Goal: Check status: Check status

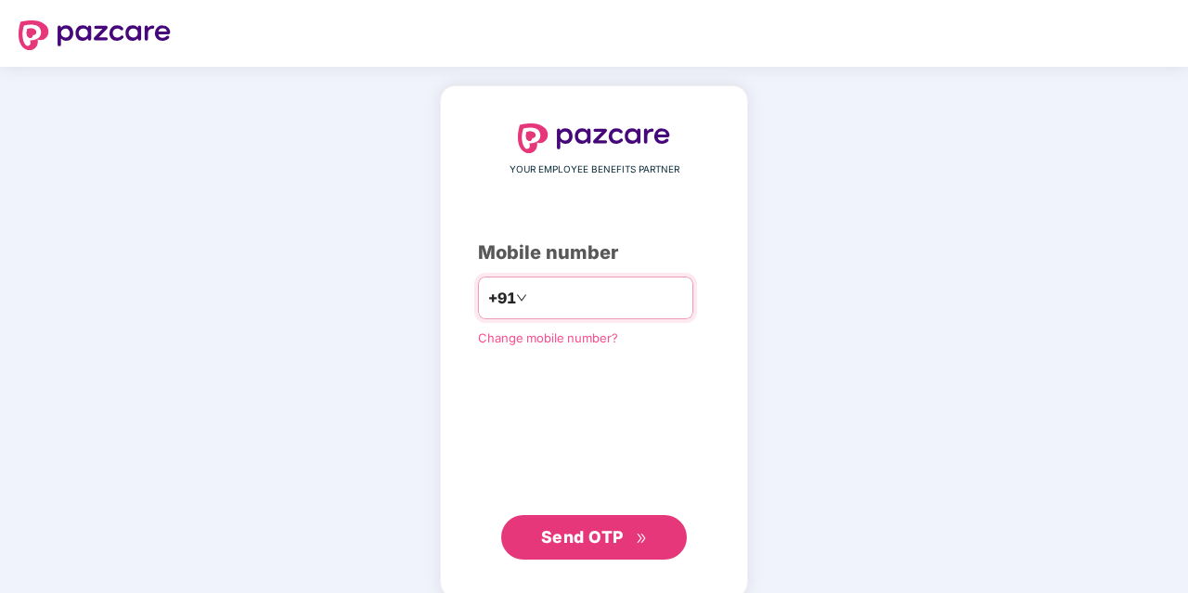
click at [539, 306] on input "number" at bounding box center [607, 298] width 152 height 30
type input "**********"
click at [589, 543] on span "Send OTP" at bounding box center [582, 534] width 83 height 19
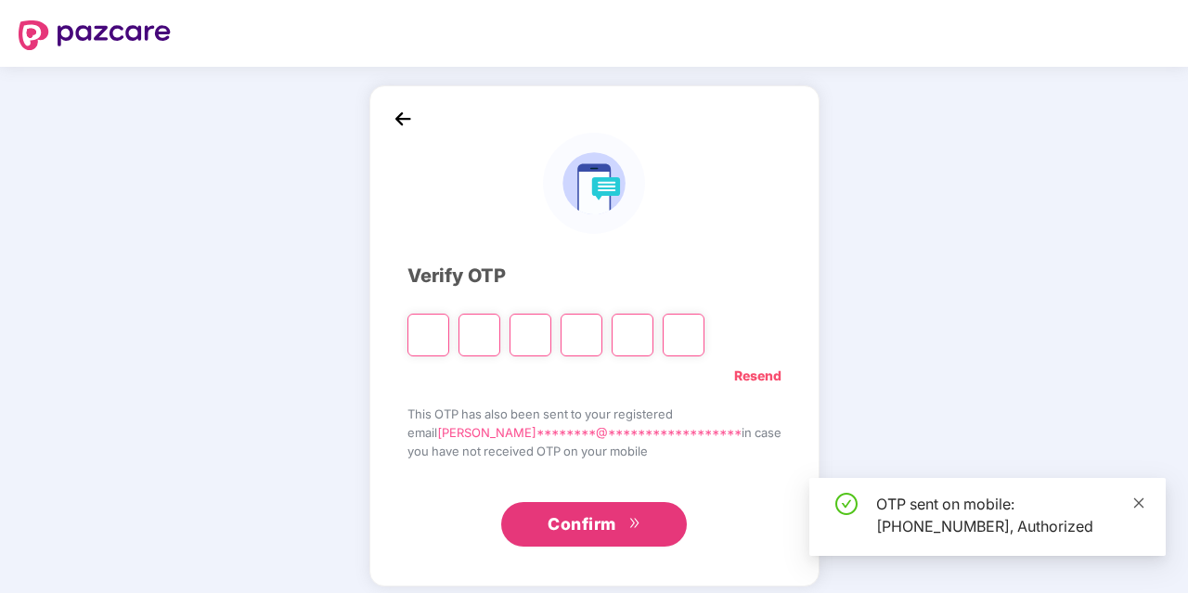
click at [1139, 504] on icon "close" at bounding box center [1139, 502] width 10 height 10
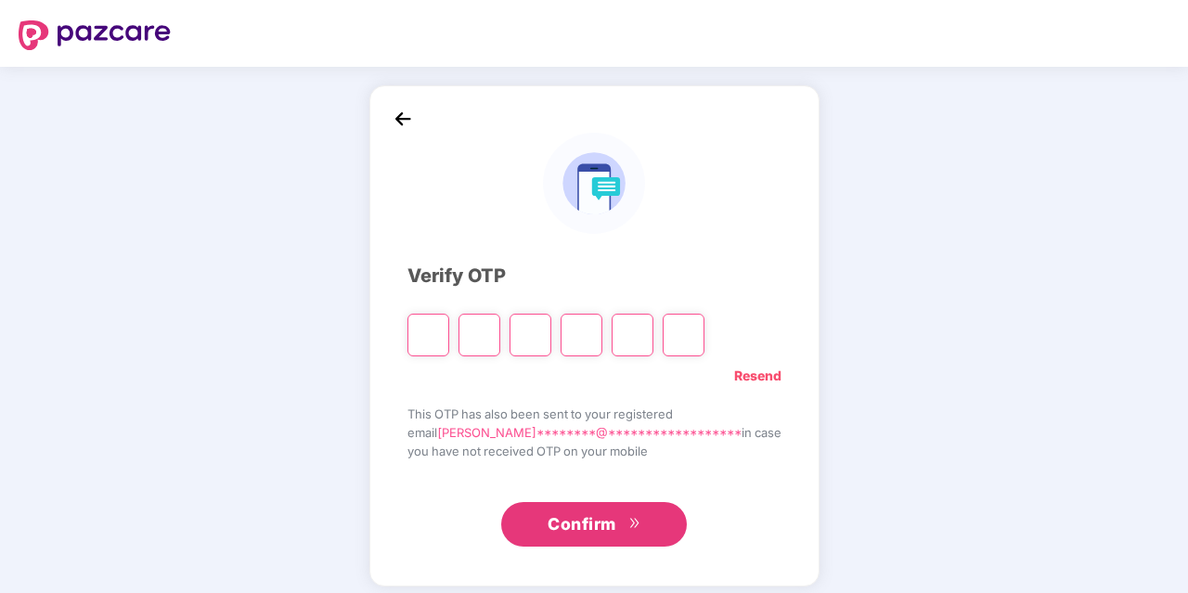
click at [449, 324] on input "Please enter verification code. Digit 1" at bounding box center [428, 335] width 42 height 43
type input "*"
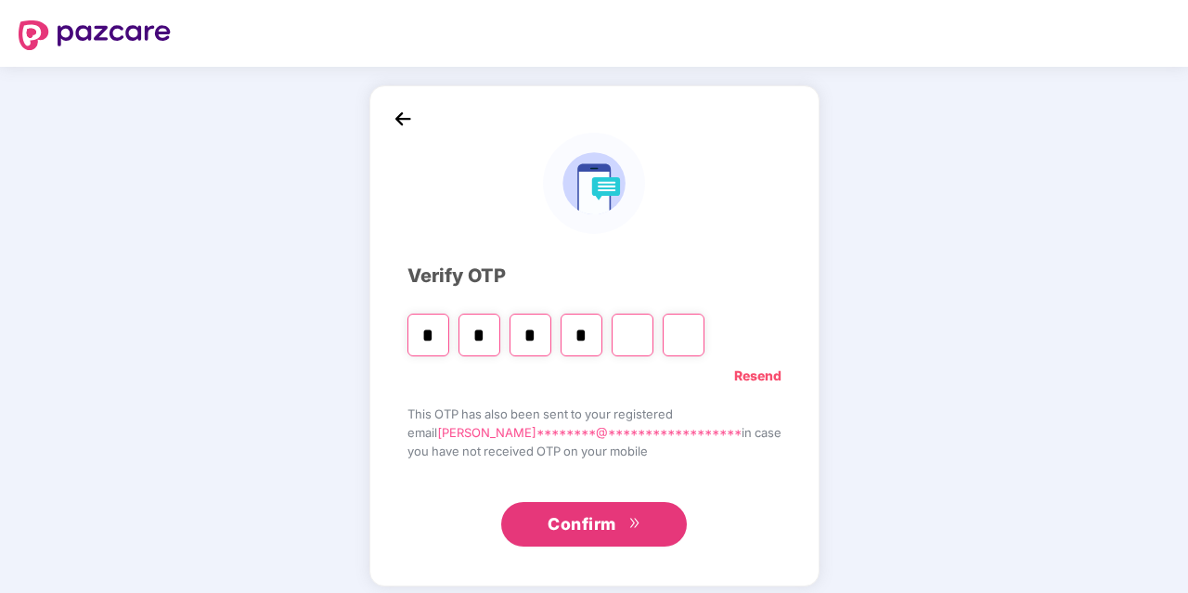
type input "*"
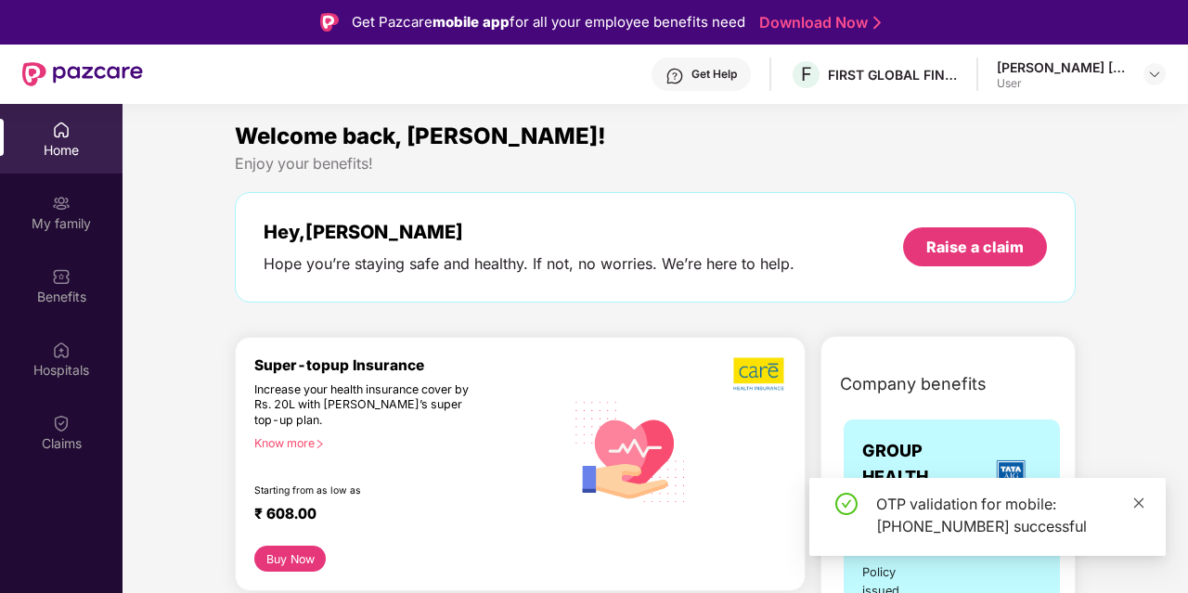
click at [1142, 502] on icon "close" at bounding box center [1138, 502] width 13 height 13
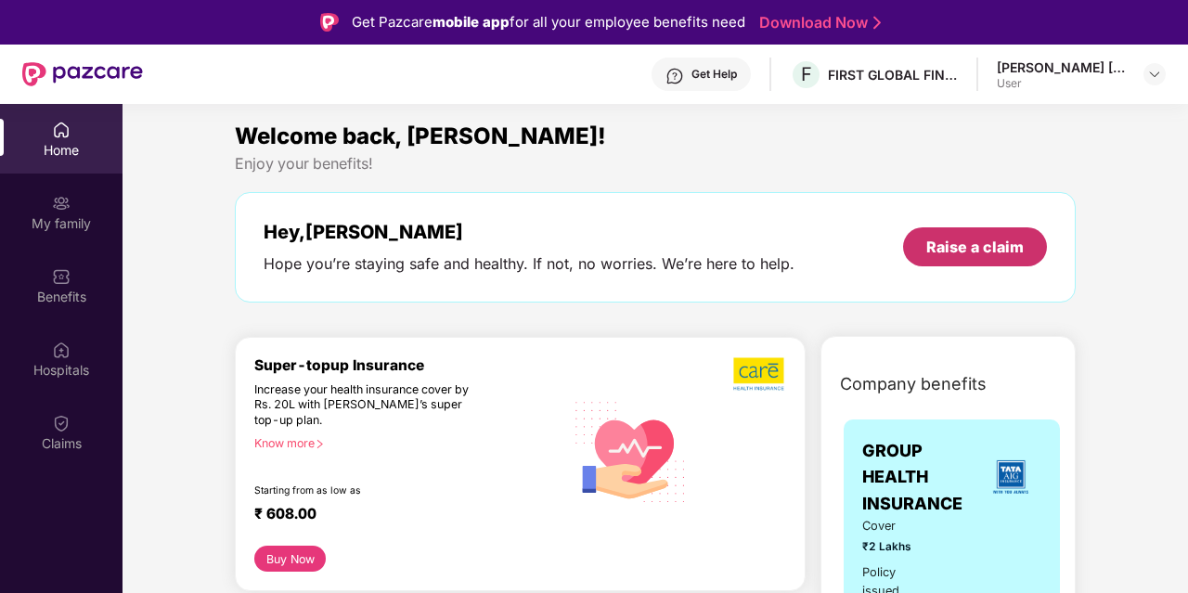
click at [973, 252] on div "Raise a claim" at bounding box center [974, 247] width 97 height 20
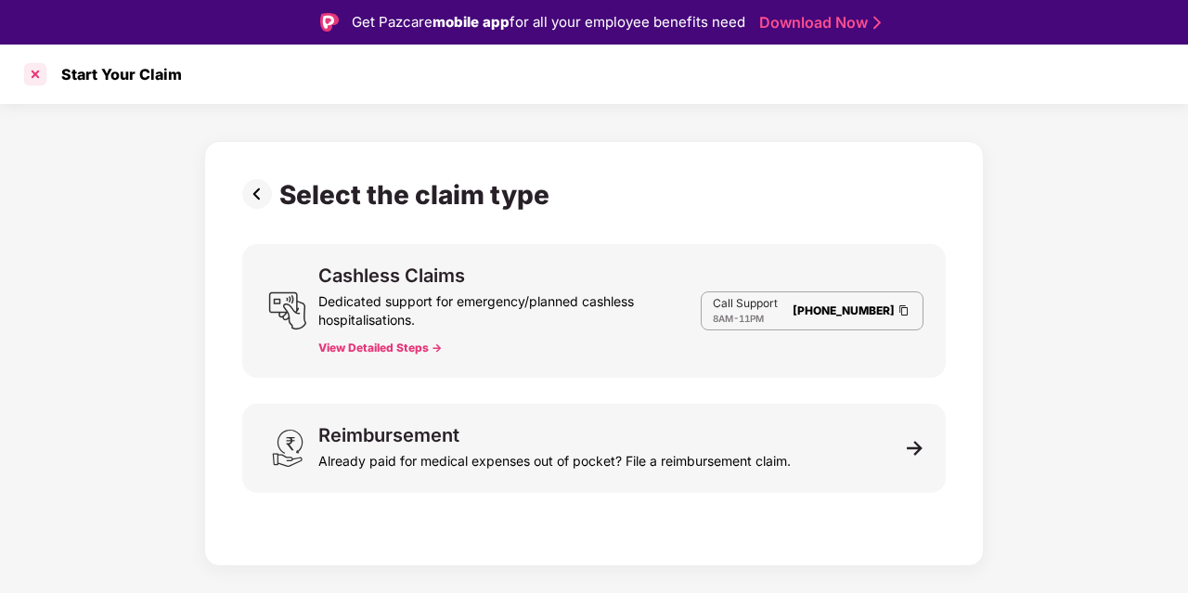
click at [31, 70] on div at bounding box center [35, 74] width 30 height 30
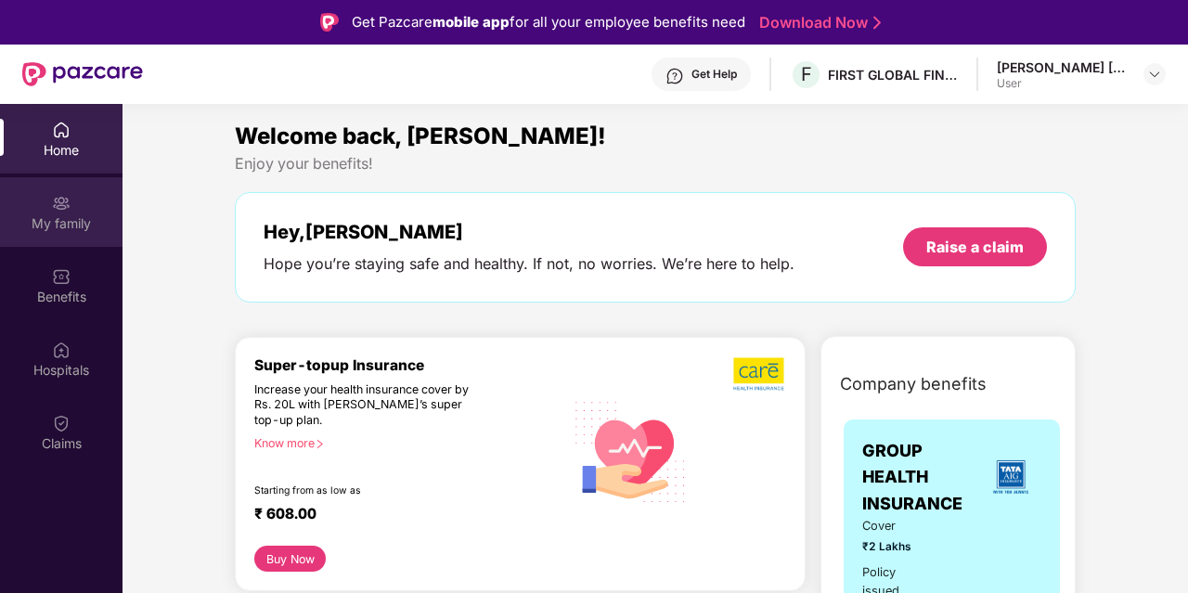
click at [60, 210] on img at bounding box center [61, 203] width 19 height 19
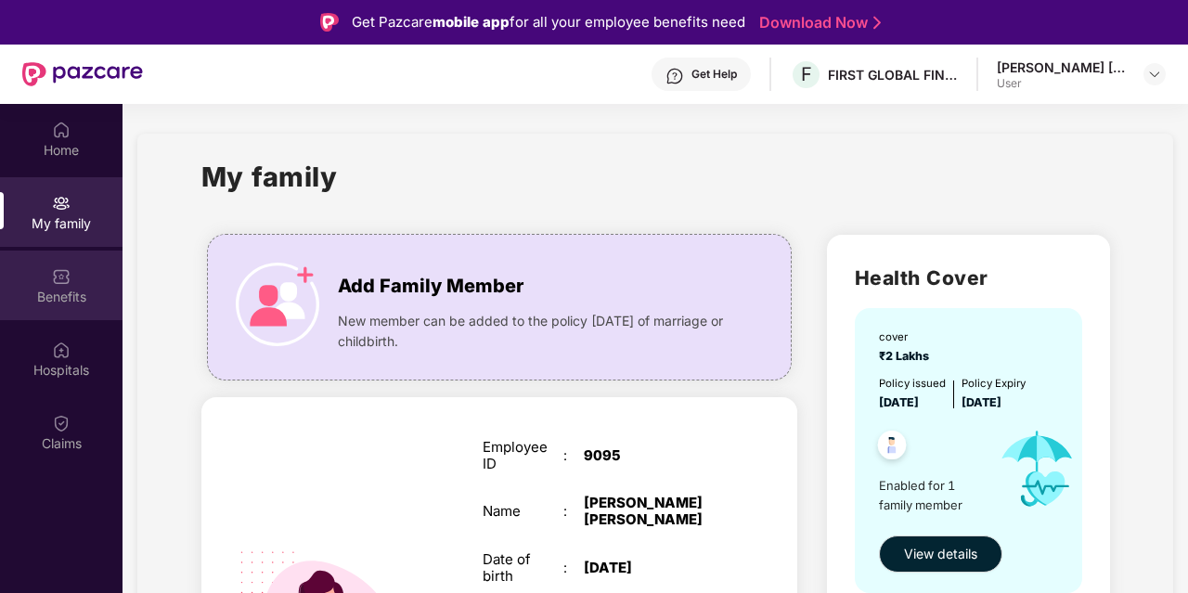
click at [47, 285] on div "Benefits" at bounding box center [61, 286] width 122 height 70
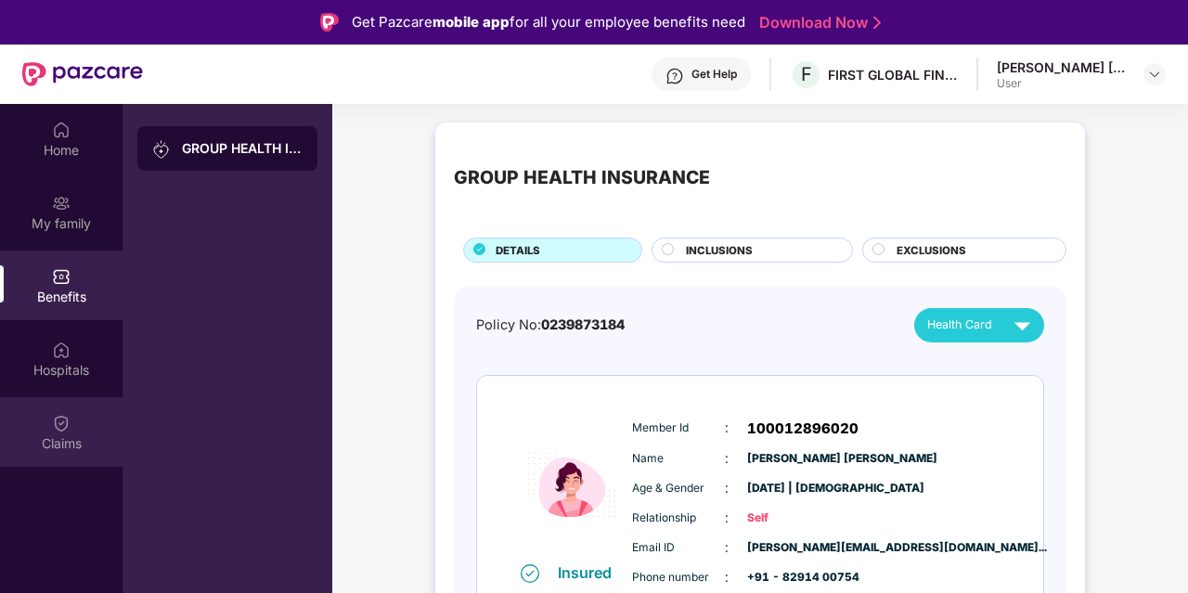
click at [42, 436] on div "Claims" at bounding box center [61, 443] width 122 height 19
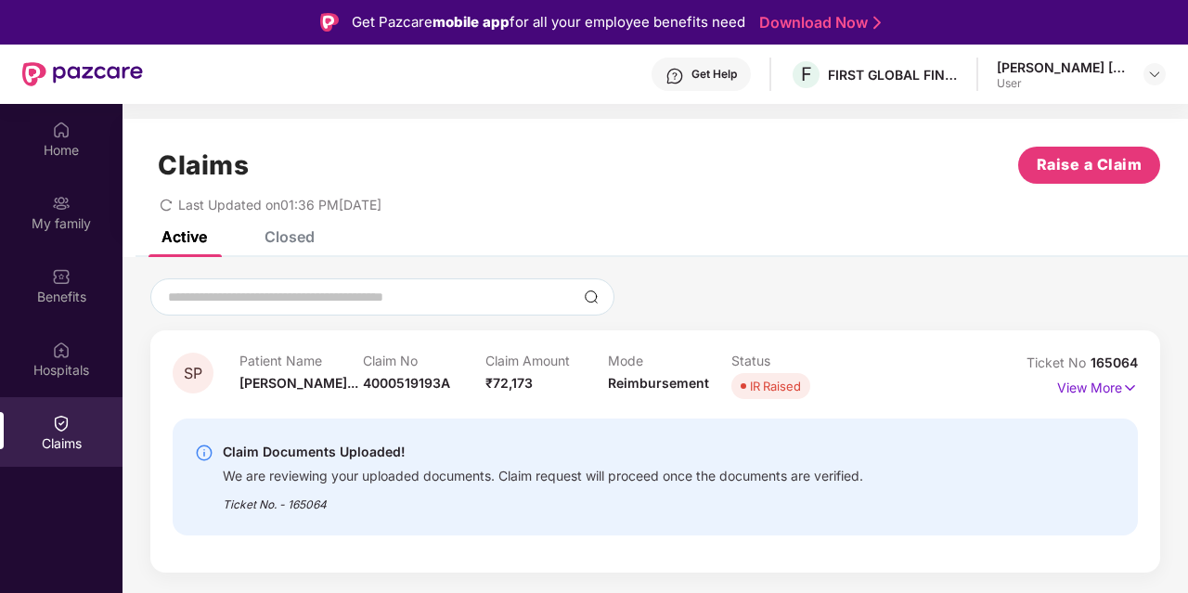
scroll to position [97, 0]
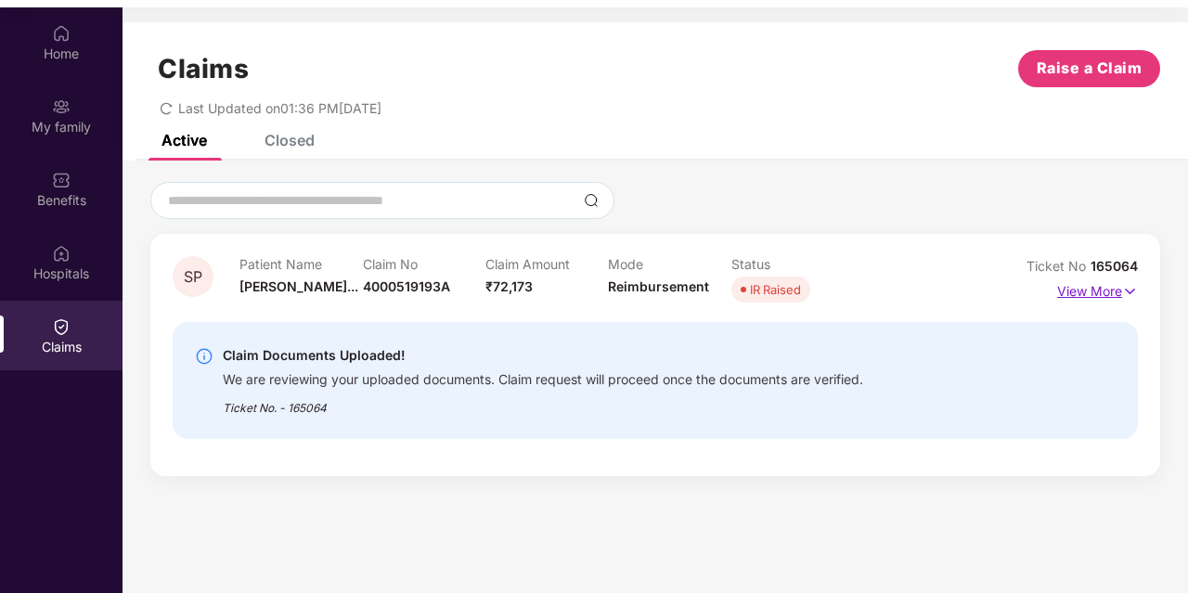
click at [1105, 293] on p "View More" at bounding box center [1097, 289] width 81 height 25
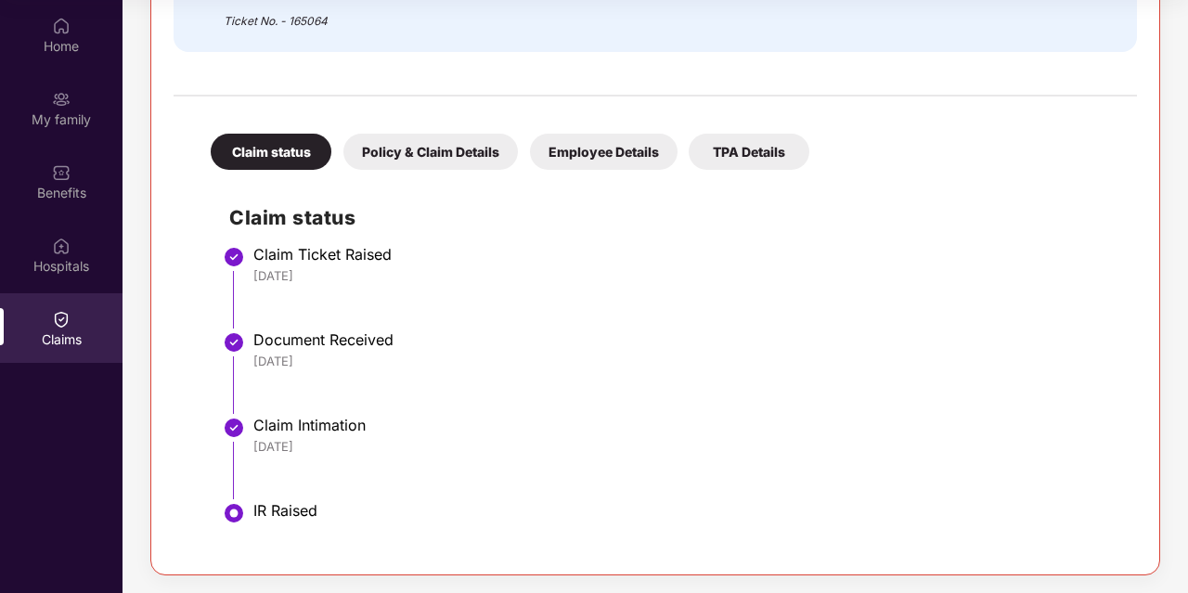
scroll to position [0, 0]
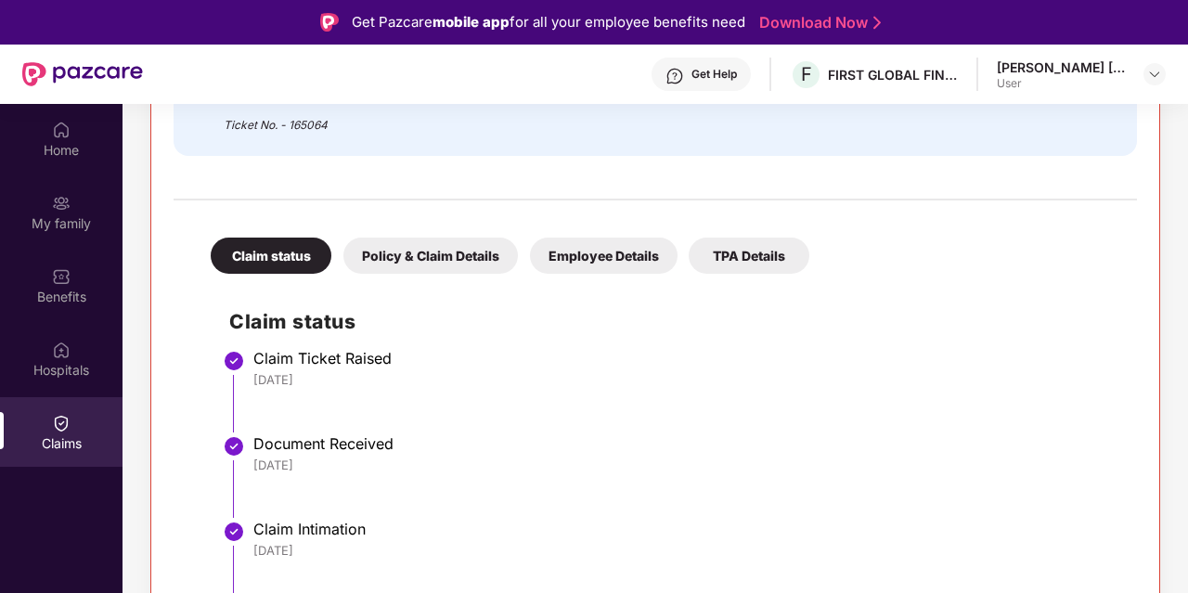
click at [423, 263] on div "Policy & Claim Details" at bounding box center [430, 256] width 174 height 36
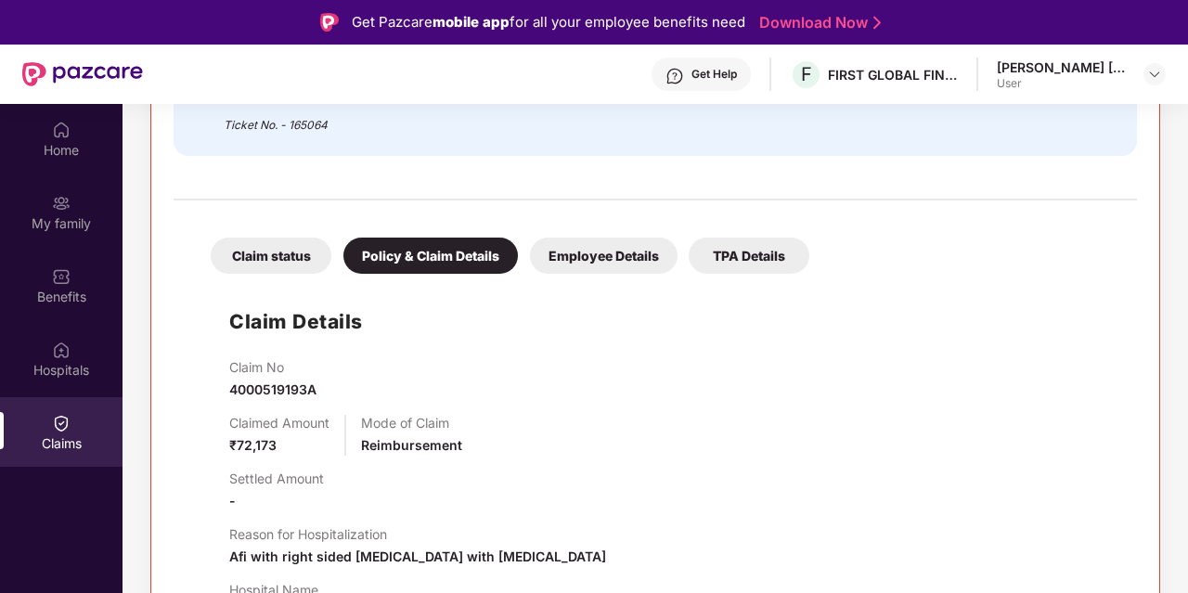
click at [638, 259] on div "Employee Details" at bounding box center [604, 256] width 148 height 36
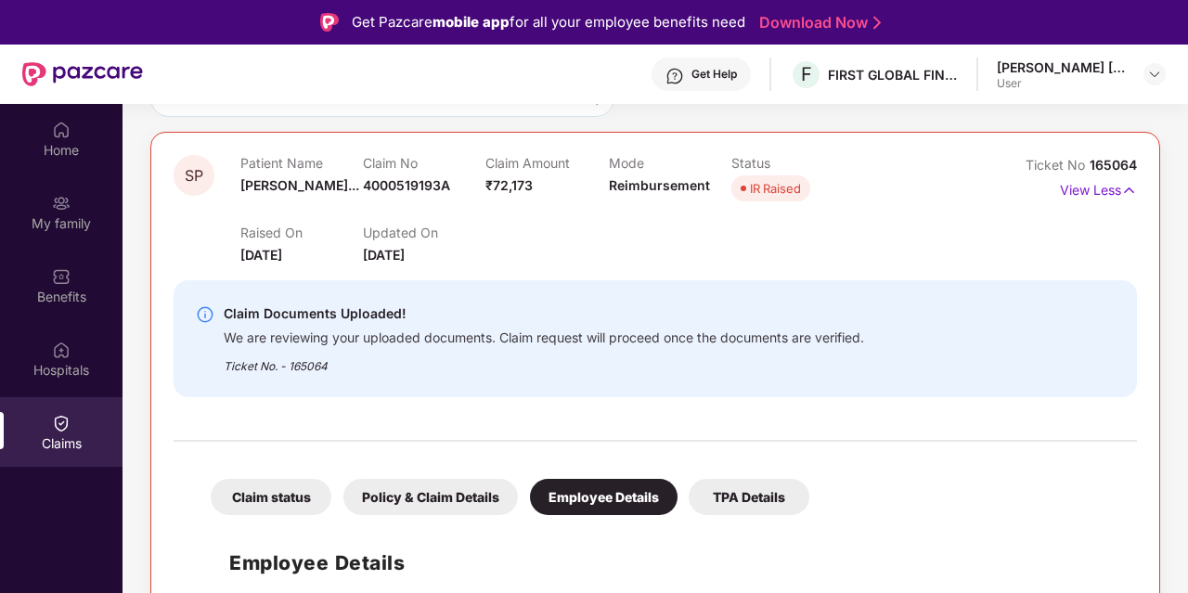
scroll to position [104, 0]
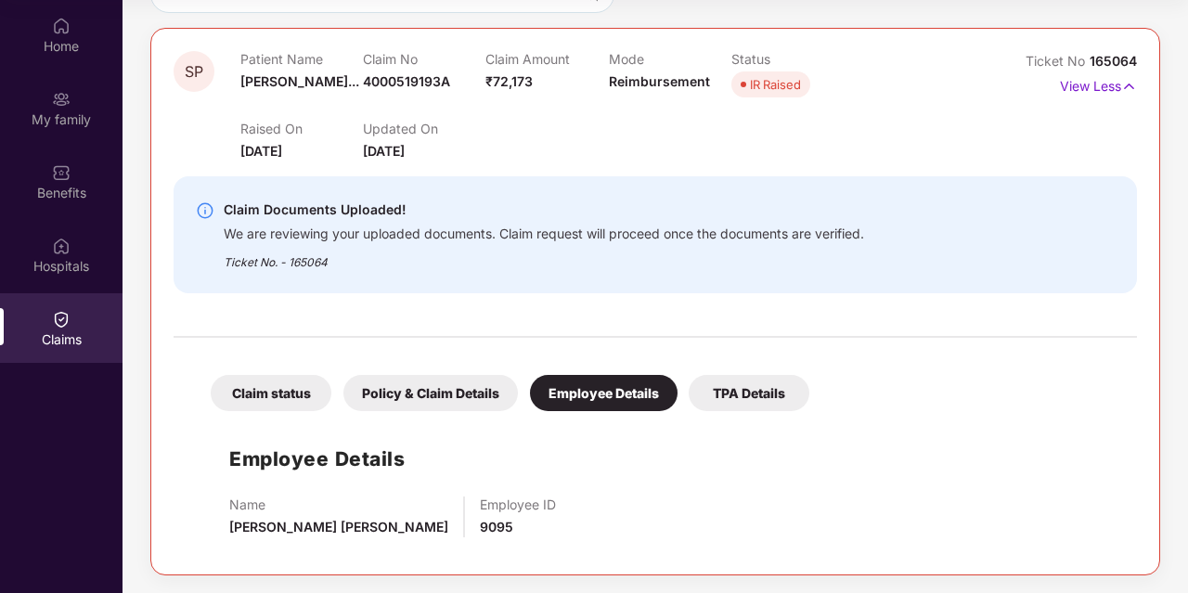
click at [424, 403] on div "Policy & Claim Details" at bounding box center [430, 393] width 174 height 36
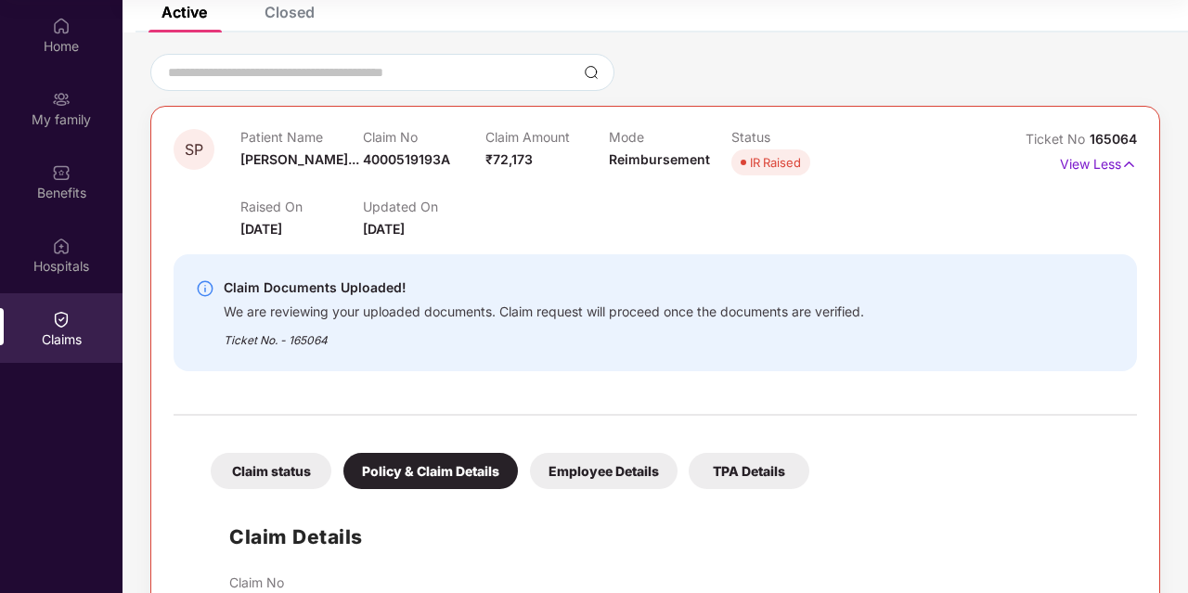
scroll to position [186, 0]
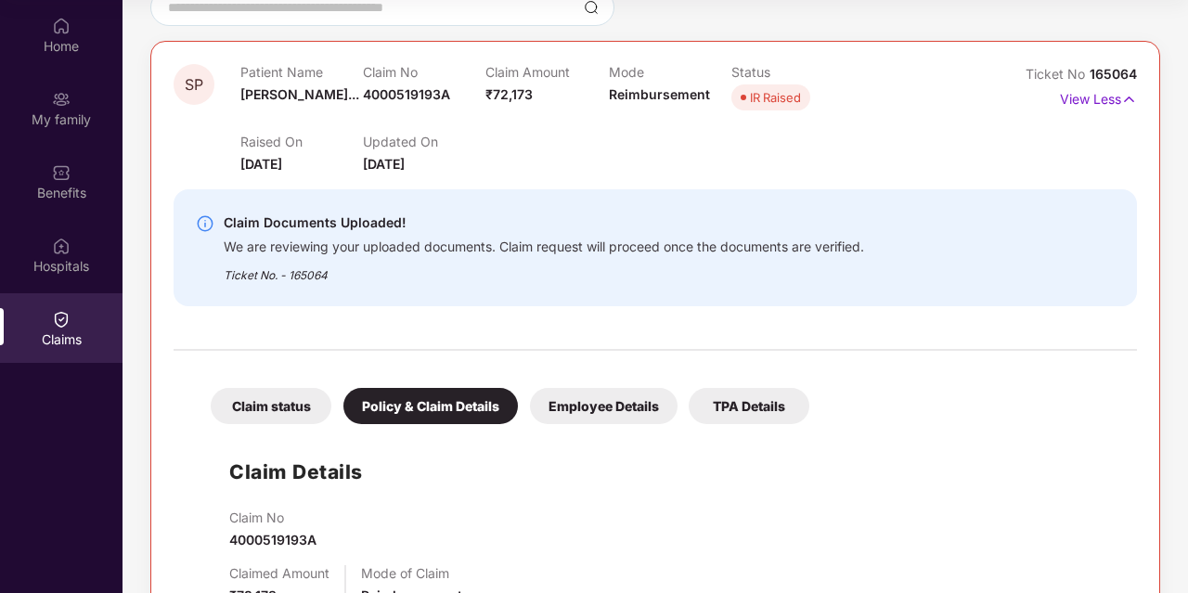
click at [745, 394] on div "TPA Details" at bounding box center [749, 406] width 121 height 36
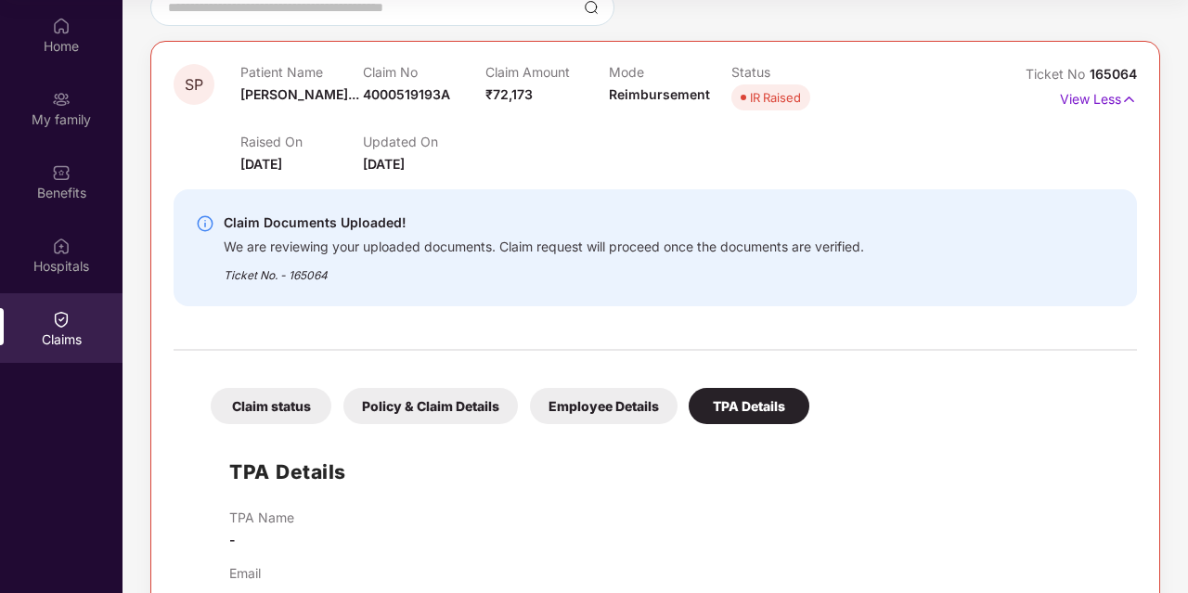
click at [255, 413] on div "Claim status" at bounding box center [271, 406] width 121 height 36
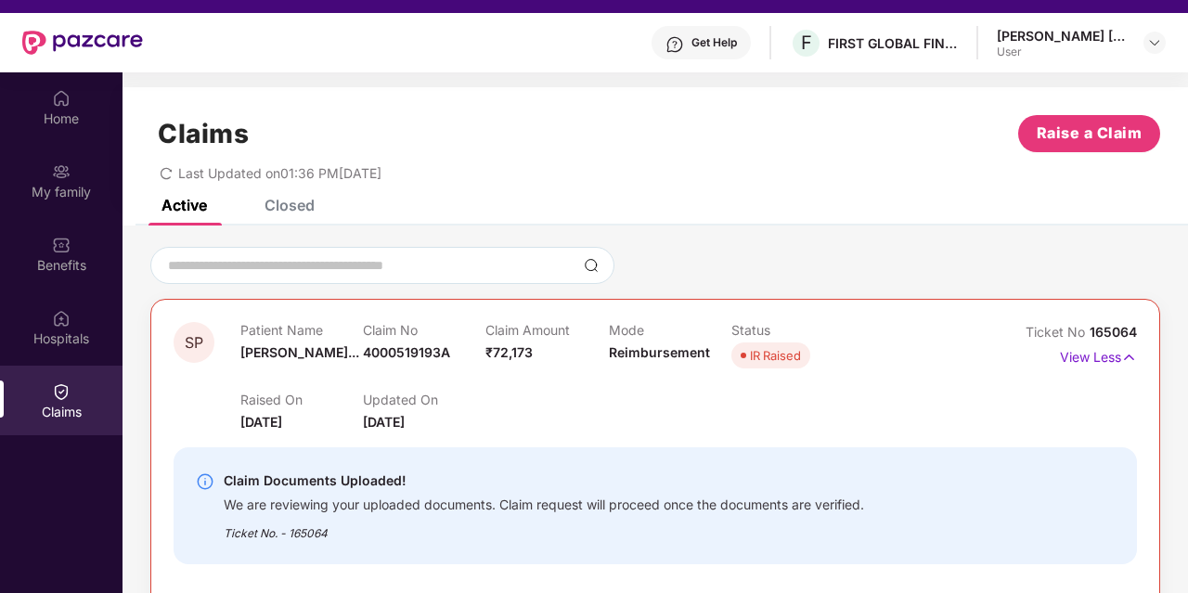
scroll to position [0, 0]
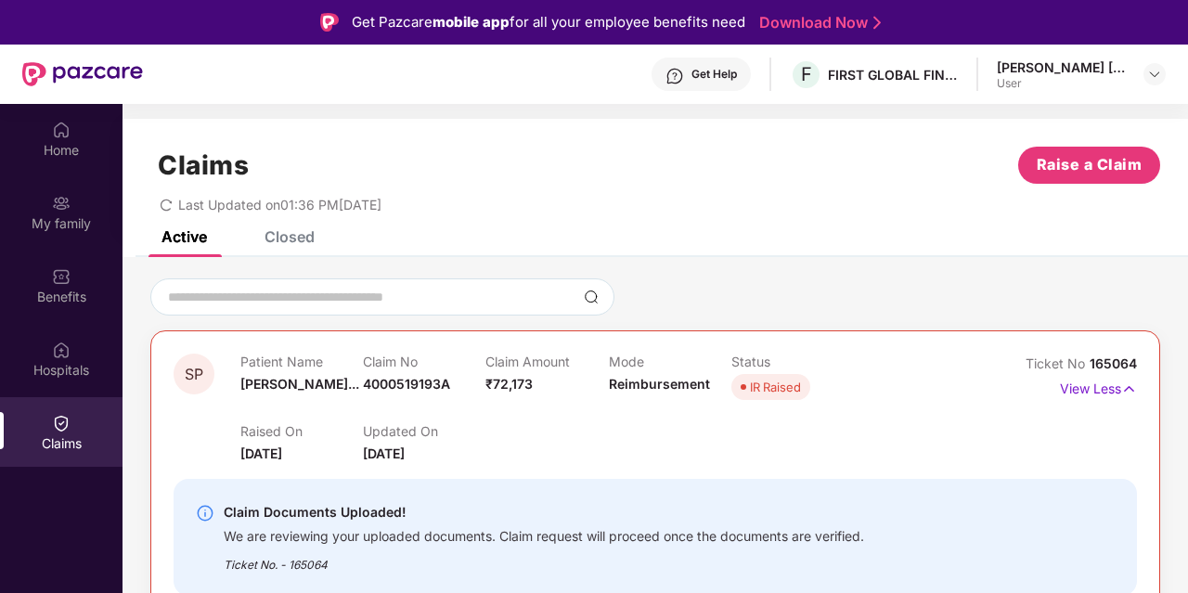
click at [281, 241] on div "Closed" at bounding box center [289, 236] width 50 height 19
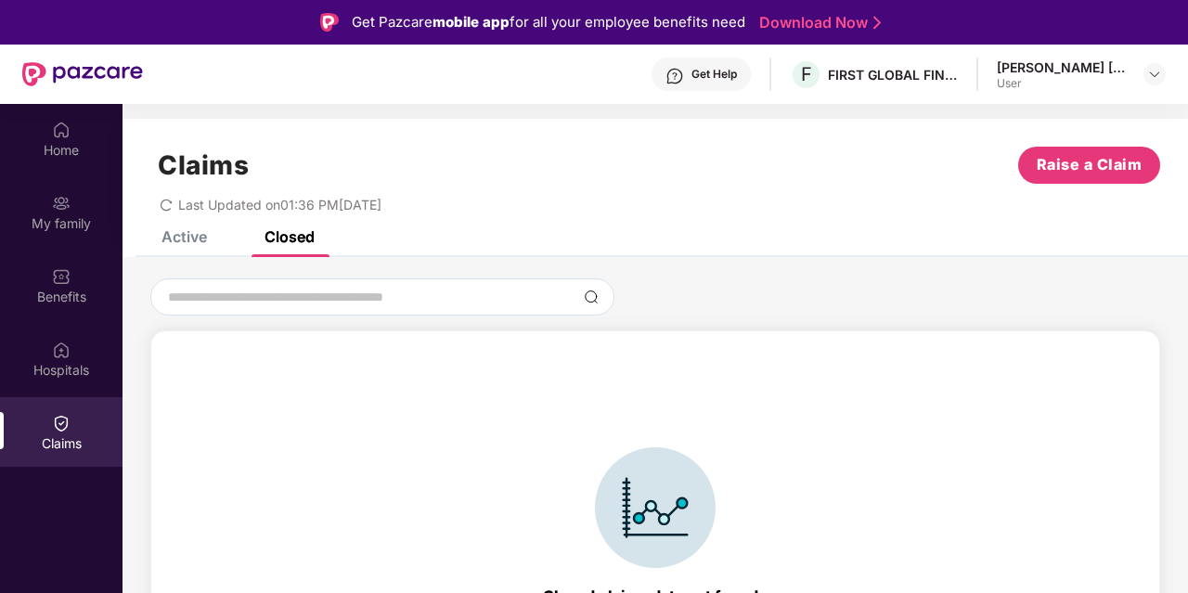
click at [155, 228] on div "Claims Raise a Claim Last Updated on 01:36 PM[DATE]" at bounding box center [654, 175] width 1065 height 112
click at [178, 232] on div "Active" at bounding box center [183, 236] width 45 height 19
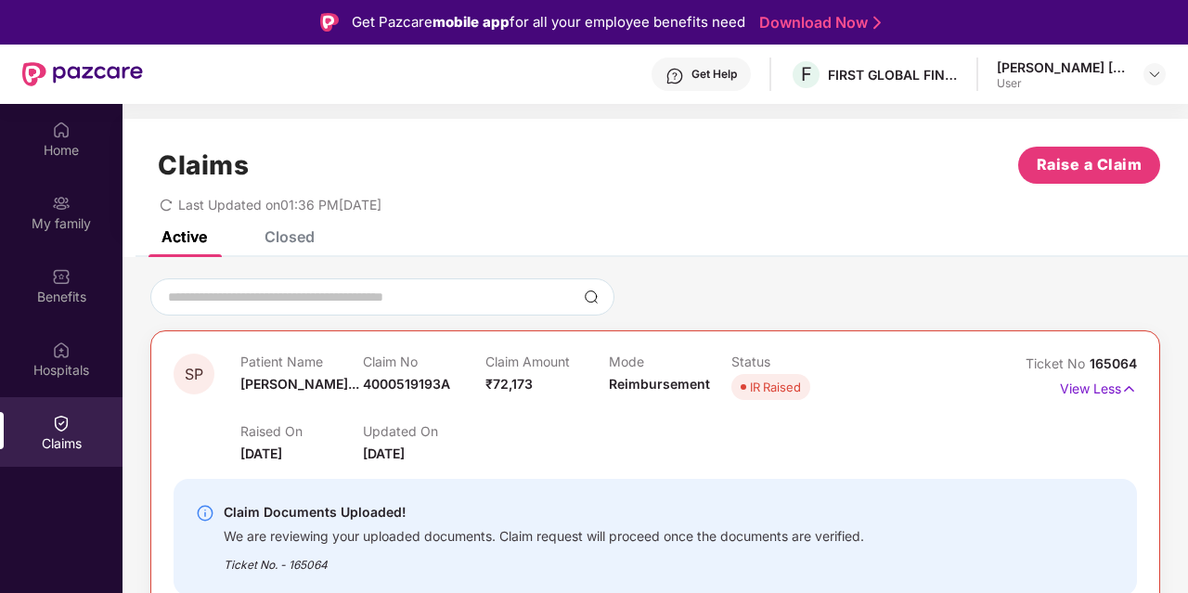
click at [166, 199] on icon "redo" at bounding box center [166, 205] width 13 height 13
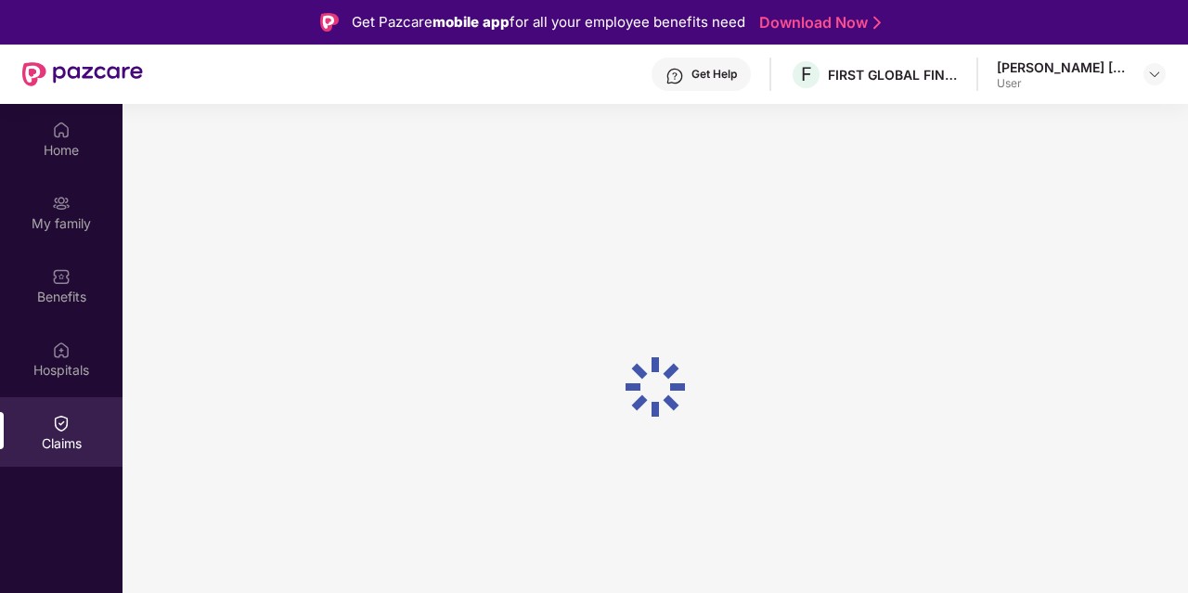
click at [166, 199] on div at bounding box center [654, 386] width 1065 height 565
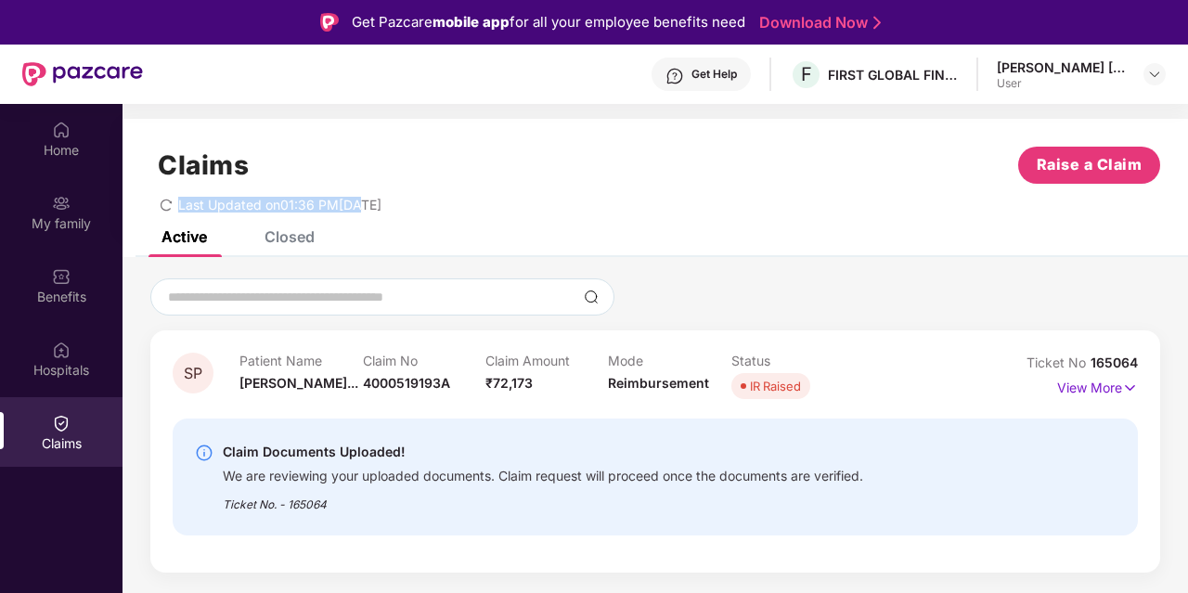
drag, startPoint x: 181, startPoint y: 204, endPoint x: 359, endPoint y: 207, distance: 178.2
click at [358, 207] on span "Last Updated on 01:36 PM[DATE]" at bounding box center [279, 205] width 203 height 16
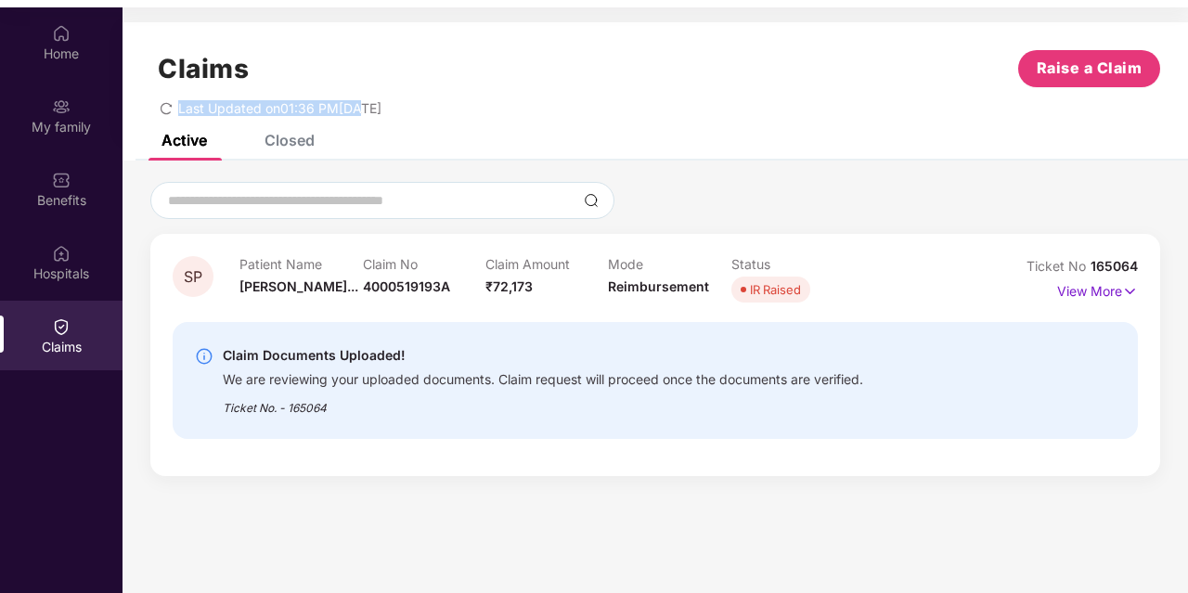
scroll to position [104, 0]
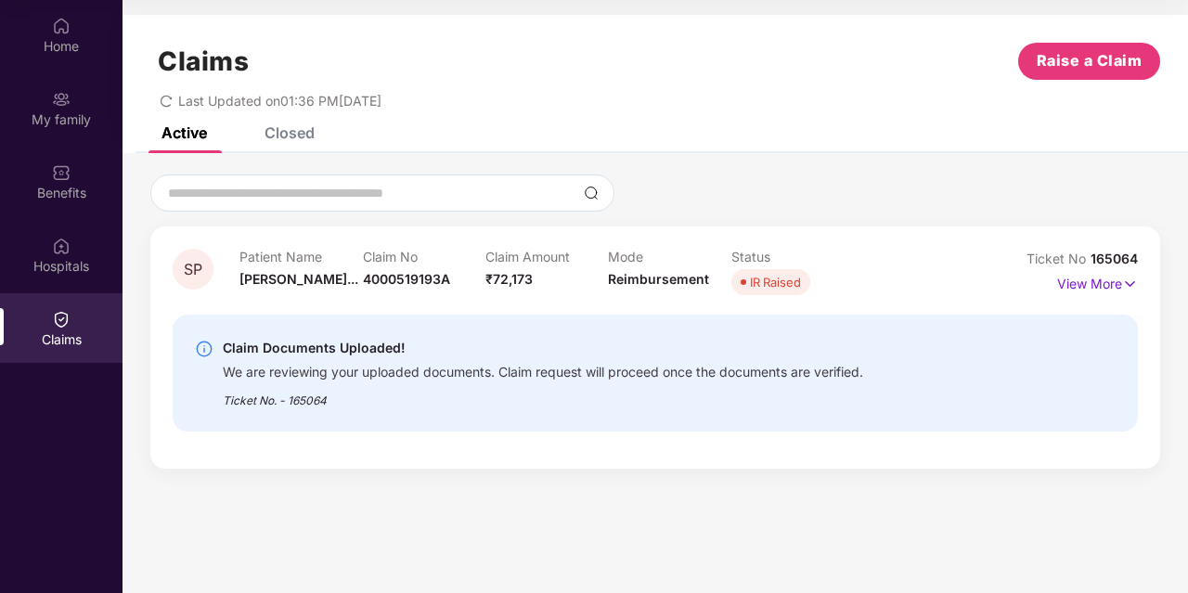
click at [749, 278] on span "IR Raised" at bounding box center [770, 282] width 79 height 26
click at [742, 284] on span at bounding box center [744, 282] width 6 height 6
click at [617, 285] on span "Reimbursement" at bounding box center [658, 279] width 101 height 16
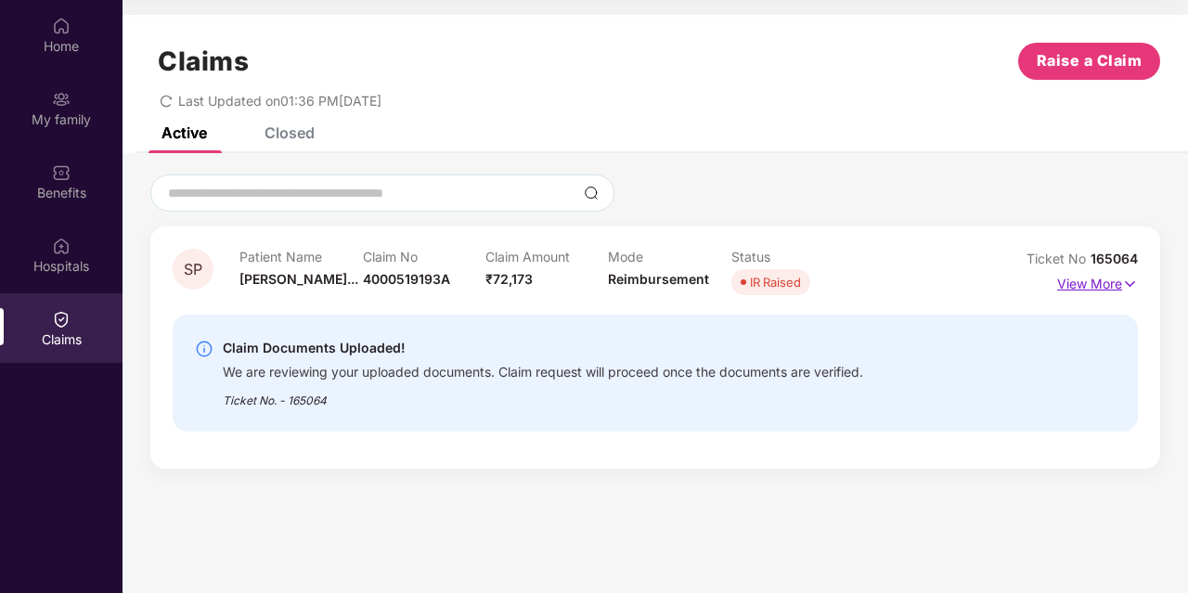
click at [1128, 282] on img at bounding box center [1130, 284] width 16 height 20
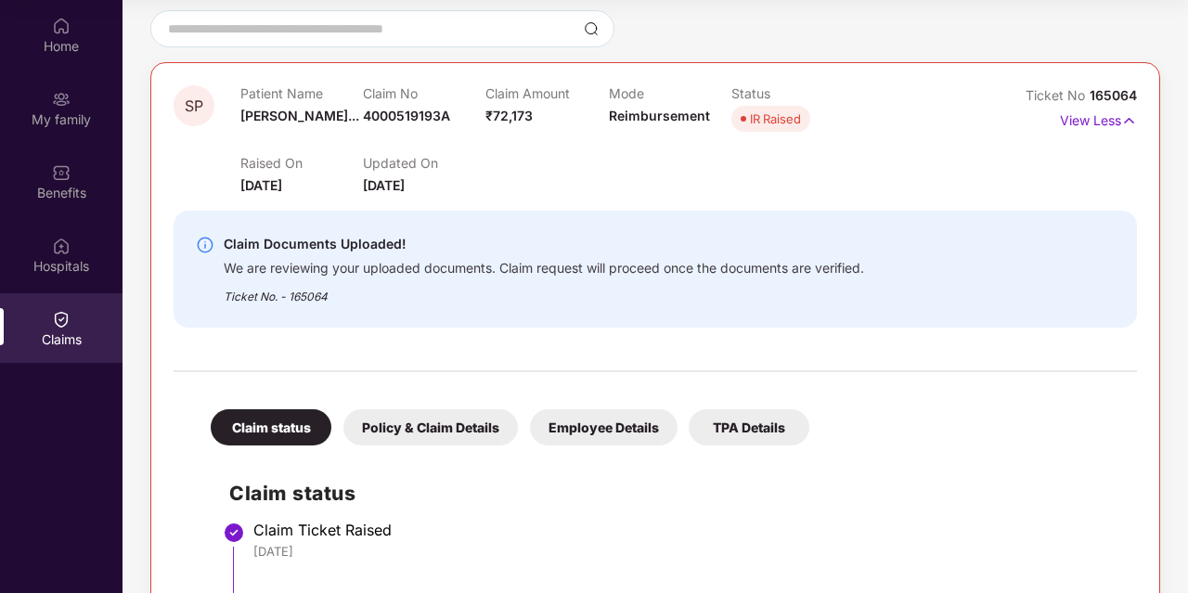
scroll to position [161, 0]
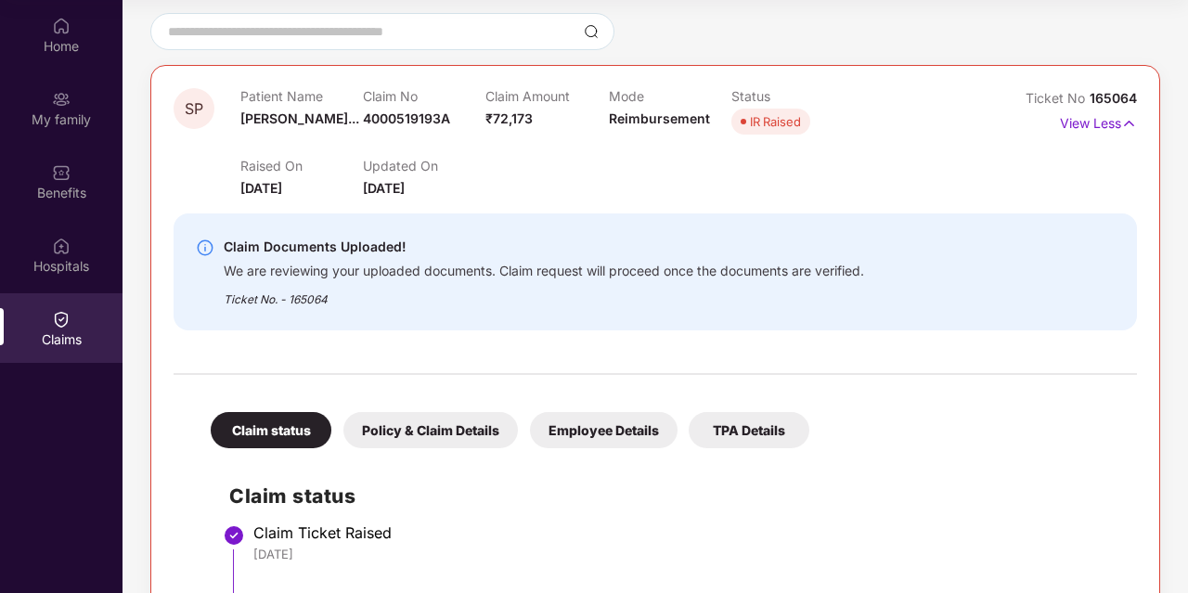
click at [422, 424] on div "Policy & Claim Details" at bounding box center [430, 430] width 174 height 36
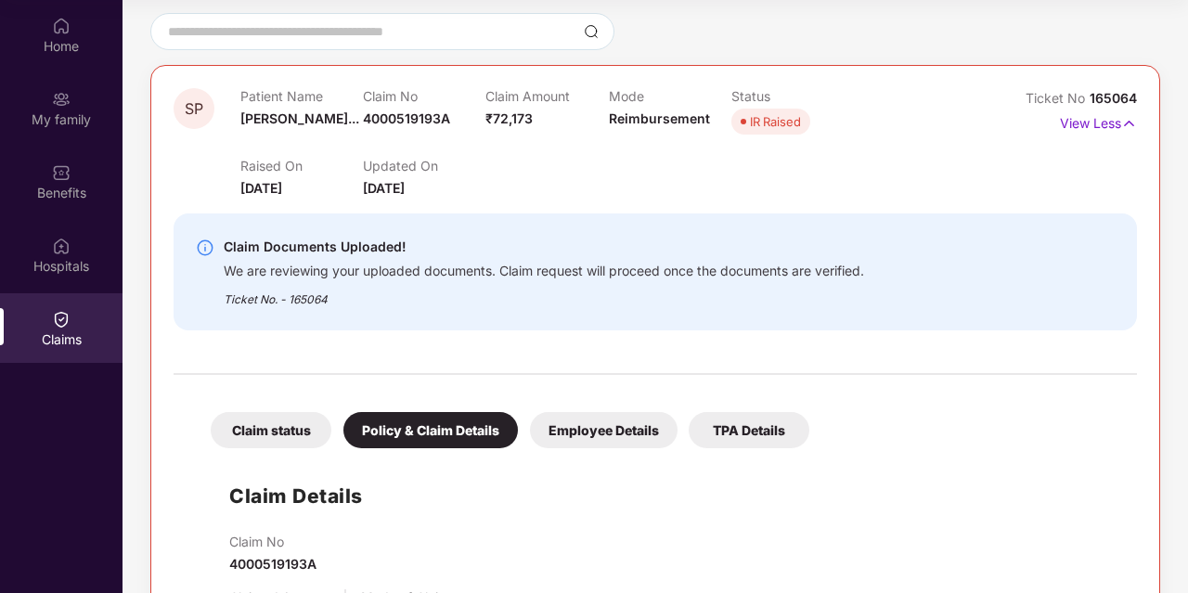
click at [571, 430] on div "Employee Details" at bounding box center [604, 430] width 148 height 36
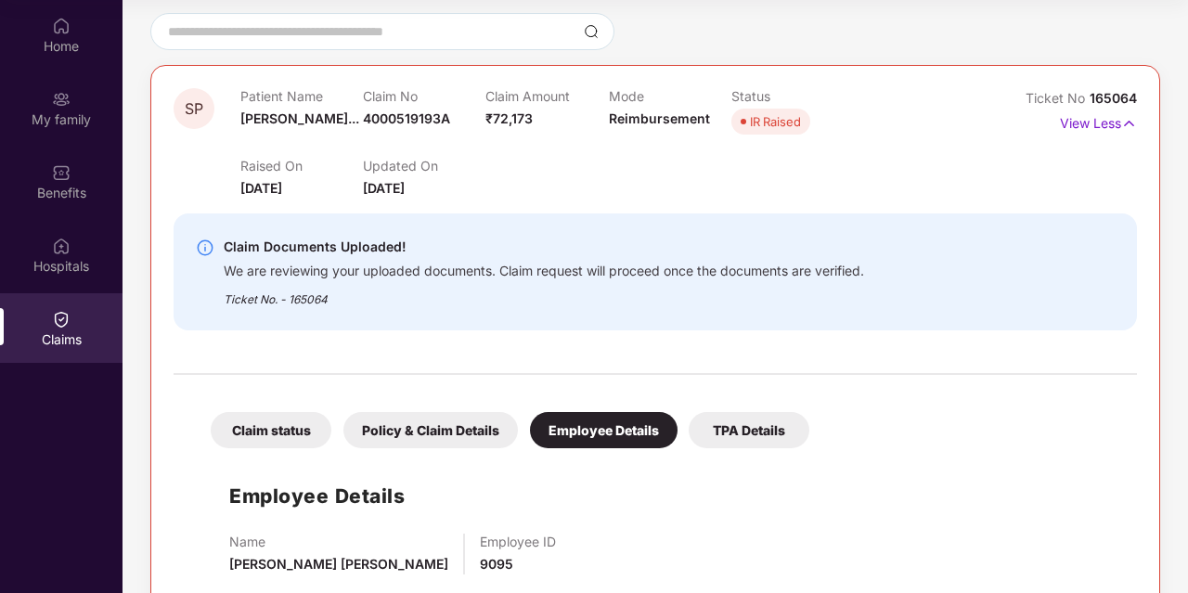
click at [708, 432] on div "TPA Details" at bounding box center [749, 430] width 121 height 36
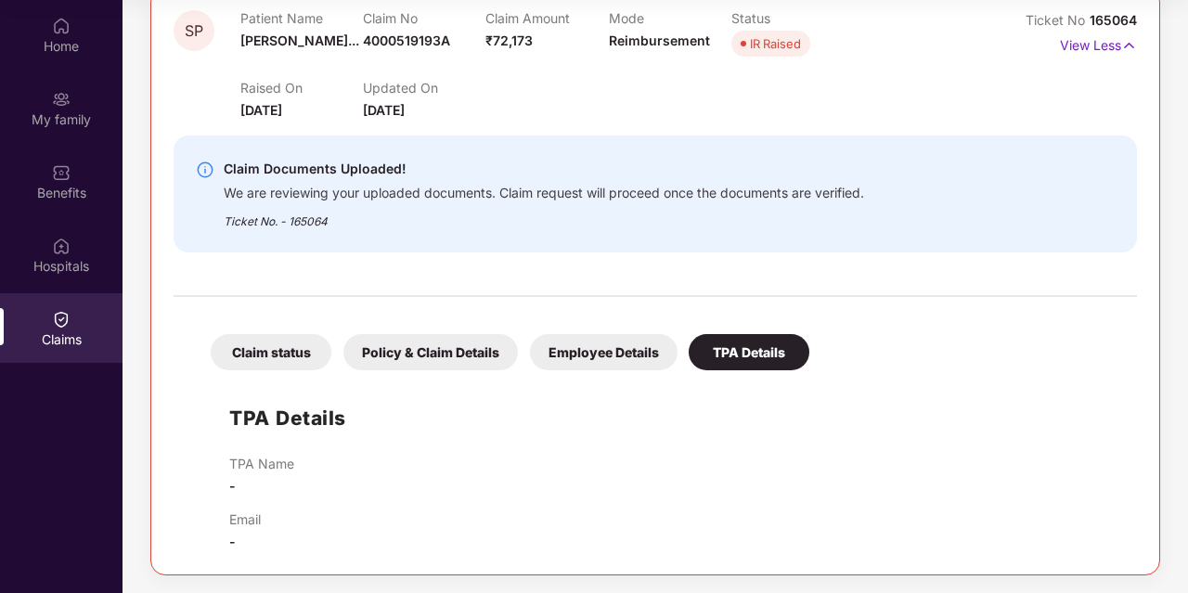
click at [586, 342] on div "Employee Details" at bounding box center [604, 352] width 148 height 36
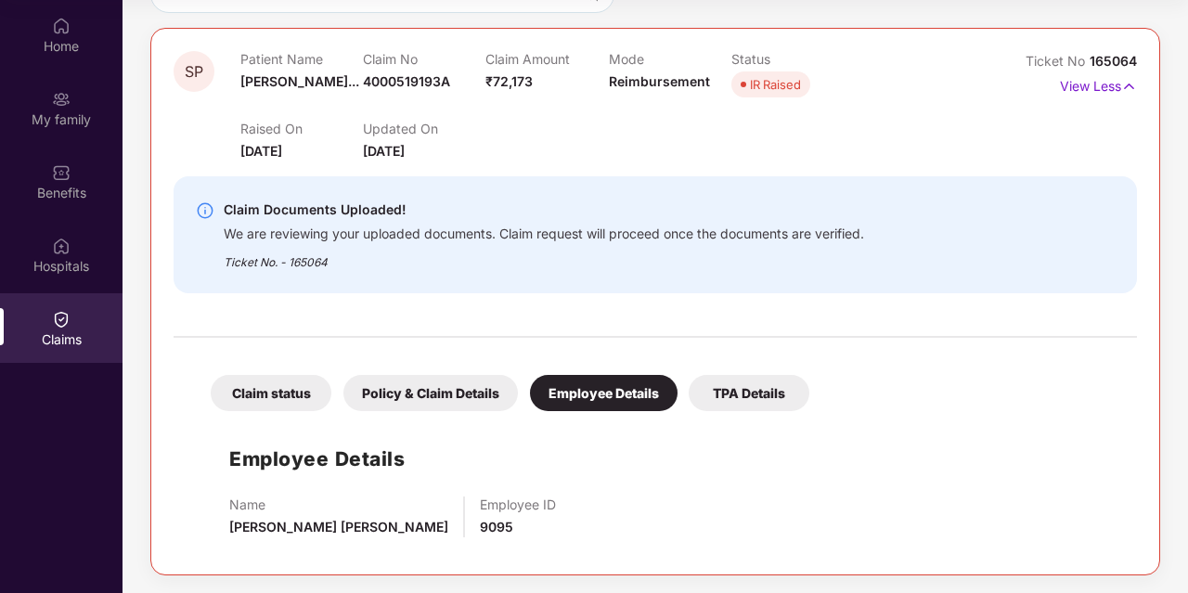
click at [428, 401] on div "Policy & Claim Details" at bounding box center [430, 393] width 174 height 36
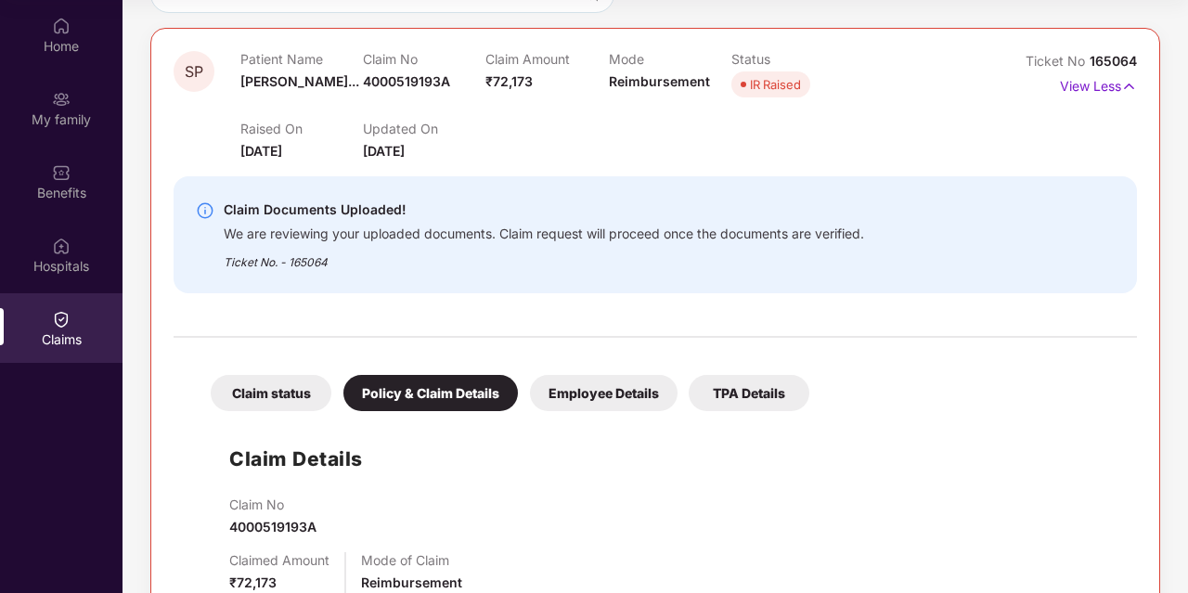
click at [274, 394] on div "Claim status" at bounding box center [271, 393] width 121 height 36
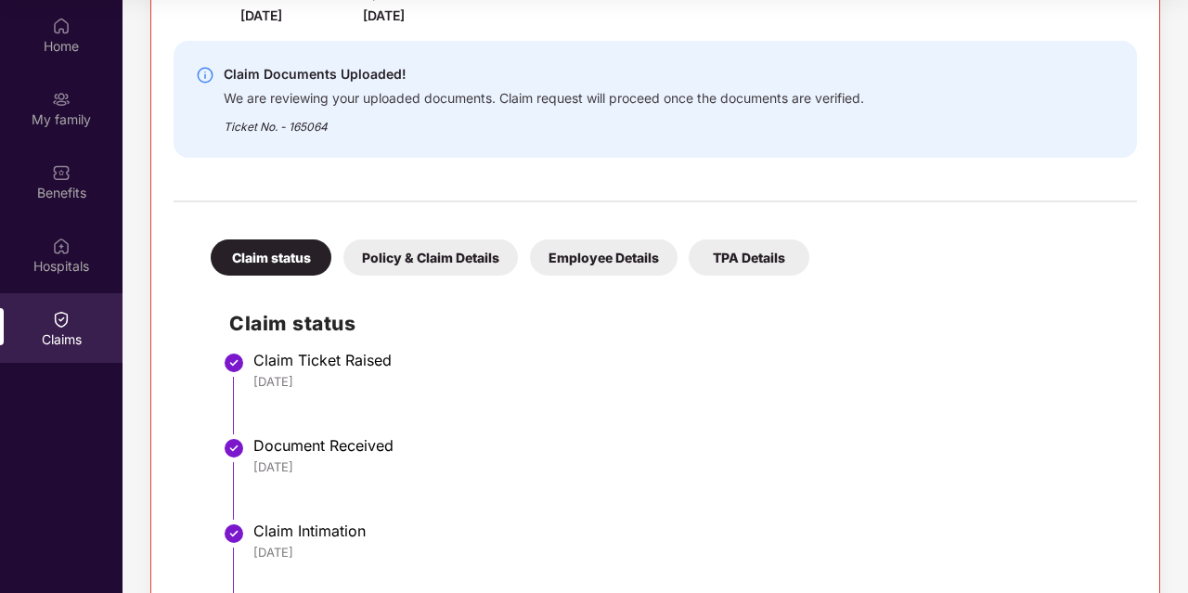
scroll to position [440, 0]
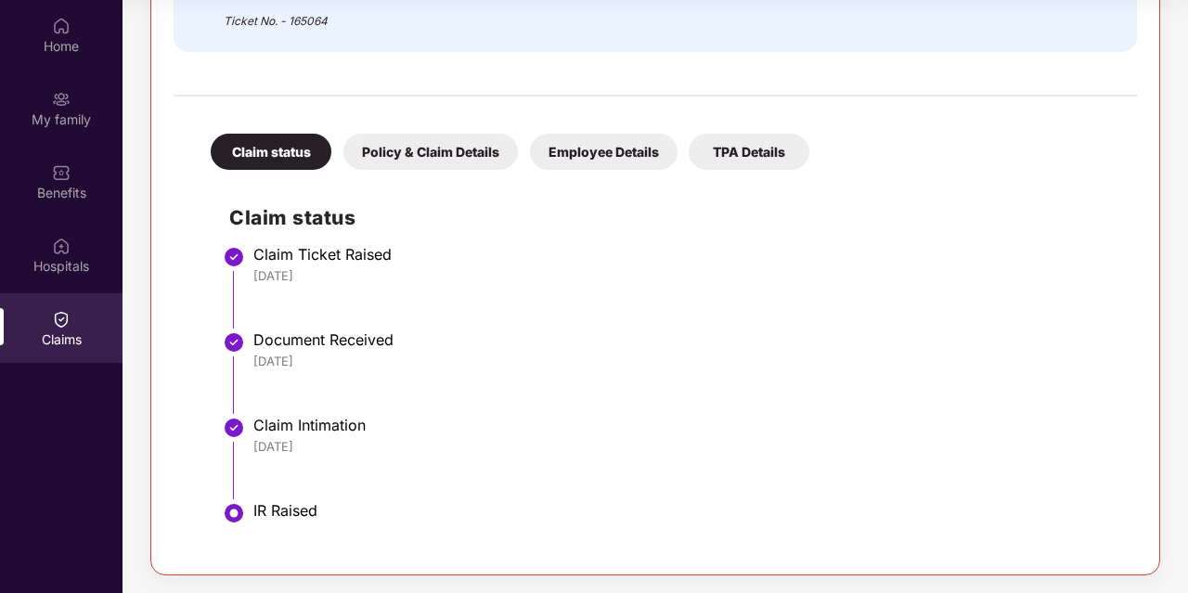
click at [430, 158] on div "Policy & Claim Details" at bounding box center [430, 152] width 174 height 36
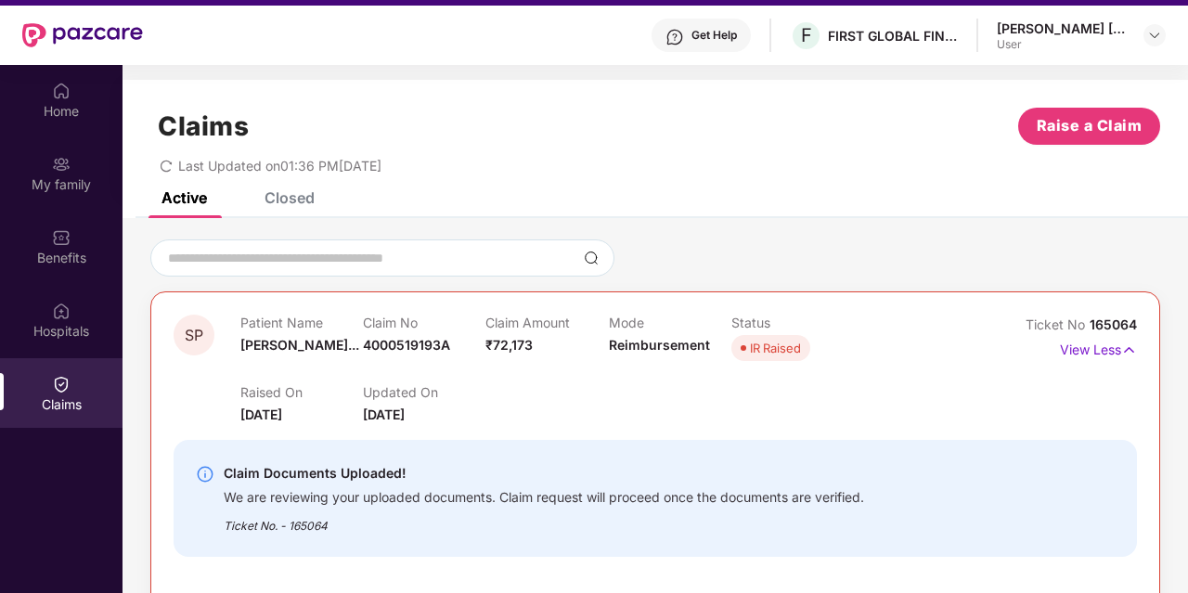
scroll to position [0, 0]
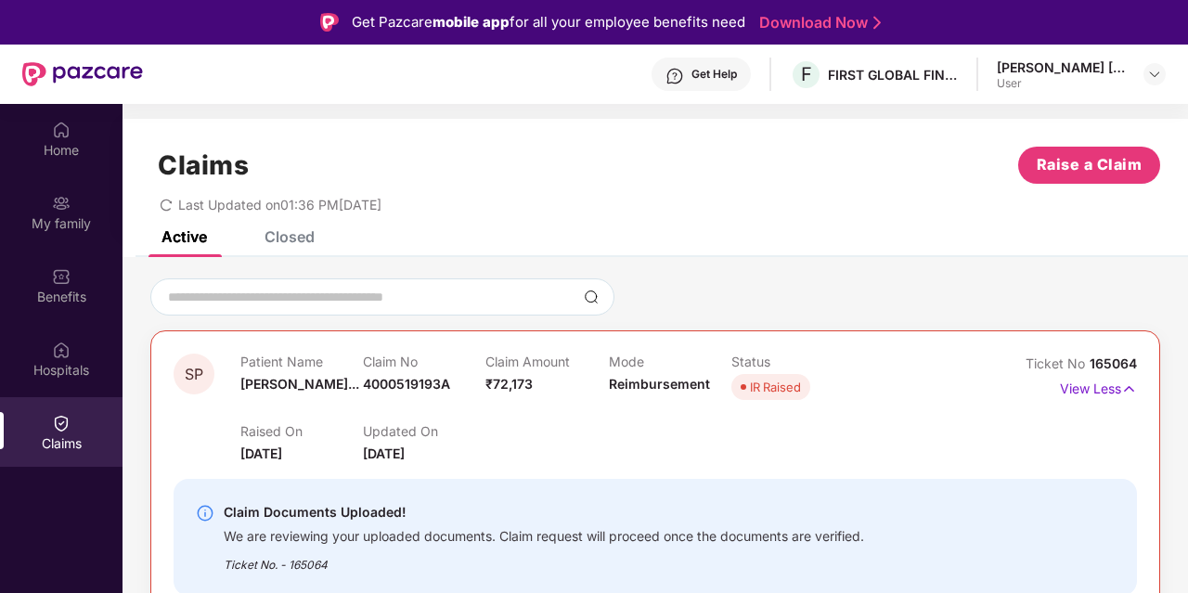
click at [278, 237] on div "Closed" at bounding box center [289, 236] width 50 height 19
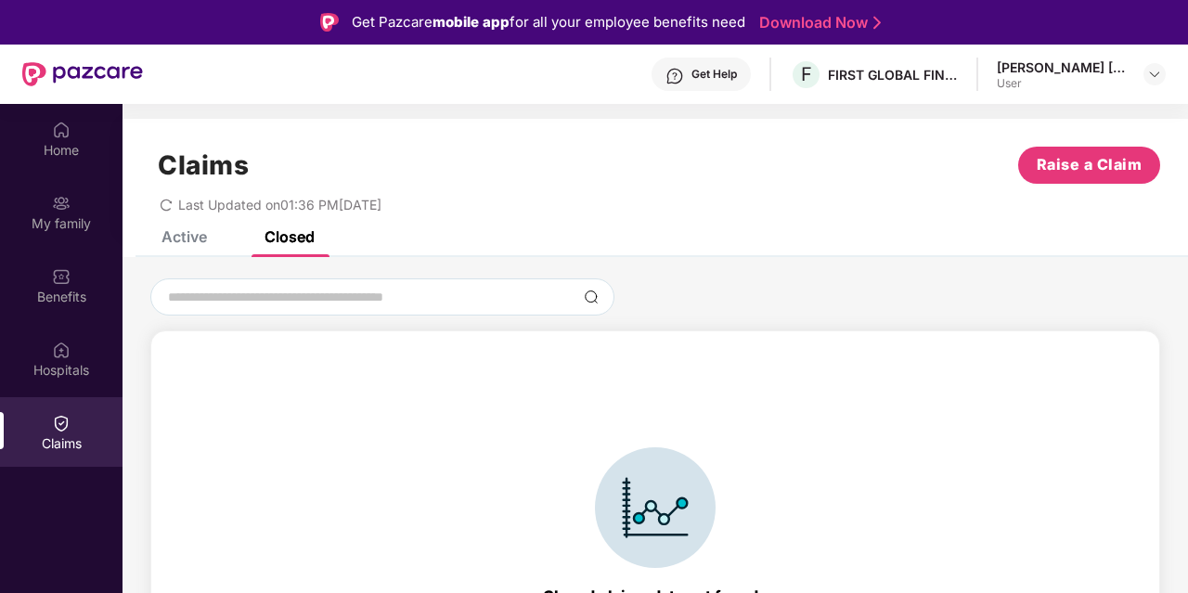
click at [190, 242] on div "Active" at bounding box center [183, 236] width 45 height 19
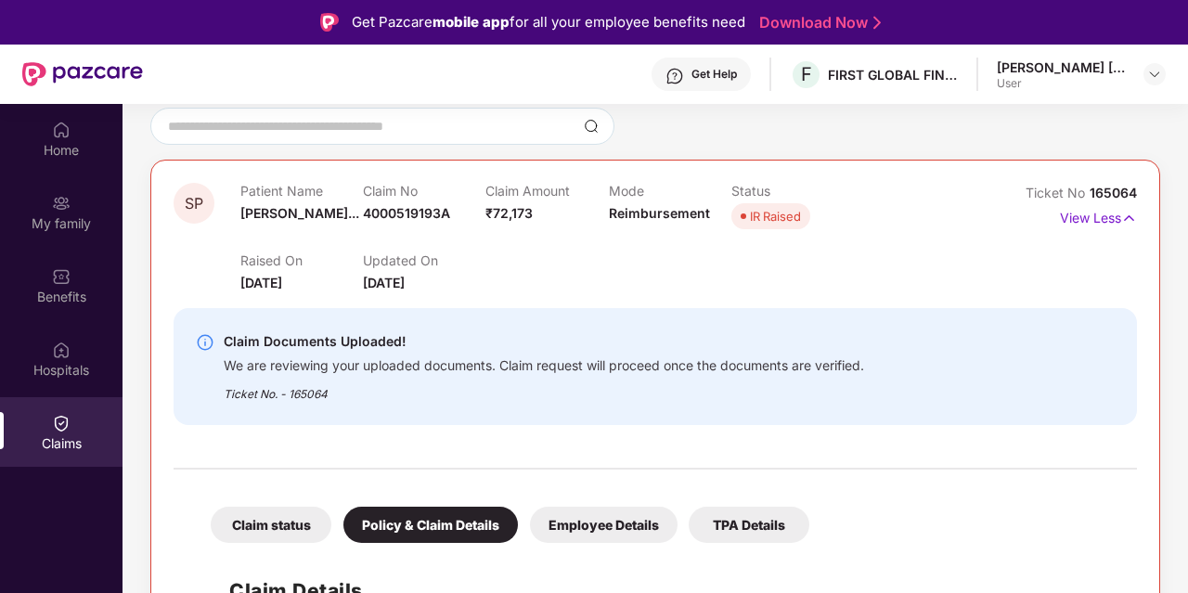
scroll to position [186, 0]
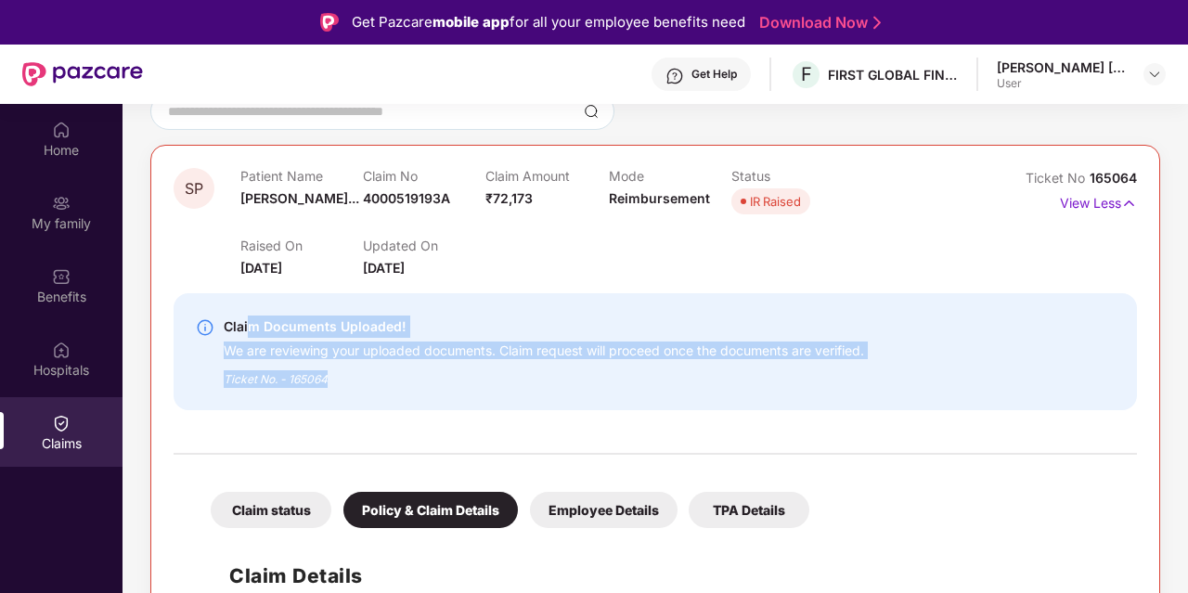
drag, startPoint x: 334, startPoint y: 383, endPoint x: 279, endPoint y: 346, distance: 66.2
click at [251, 337] on div "Claim Documents Uploaded! We are reviewing your uploaded documents. Claim reque…" at bounding box center [544, 352] width 640 height 72
click at [388, 370] on div "Ticket No. - 165064" at bounding box center [544, 373] width 640 height 29
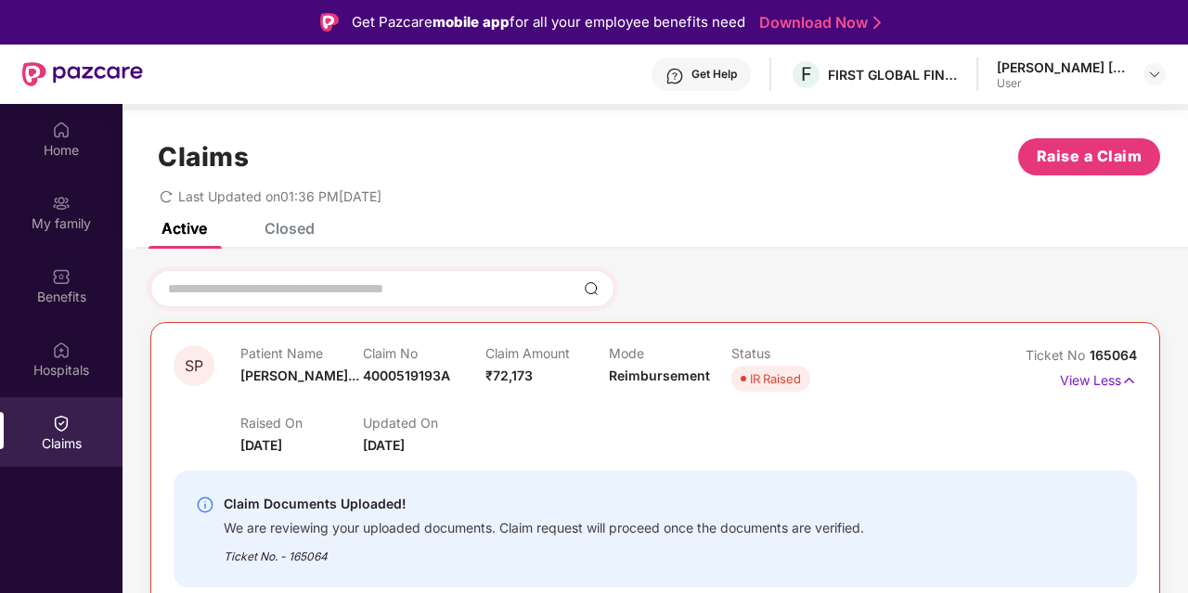
scroll to position [0, 0]
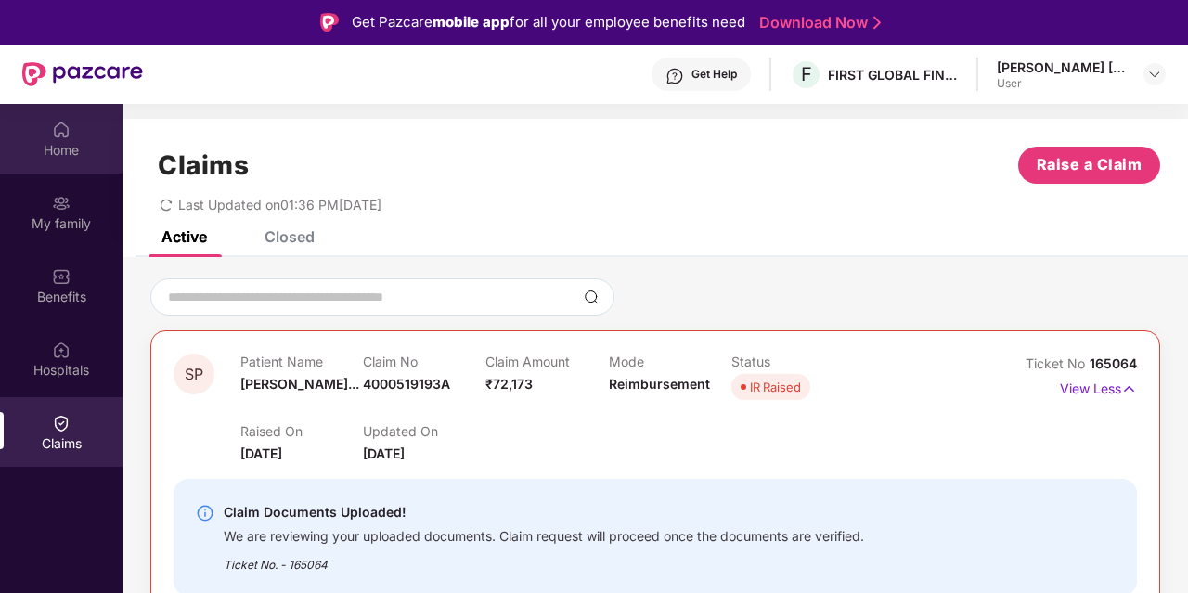
click at [64, 143] on div "Home" at bounding box center [61, 150] width 122 height 19
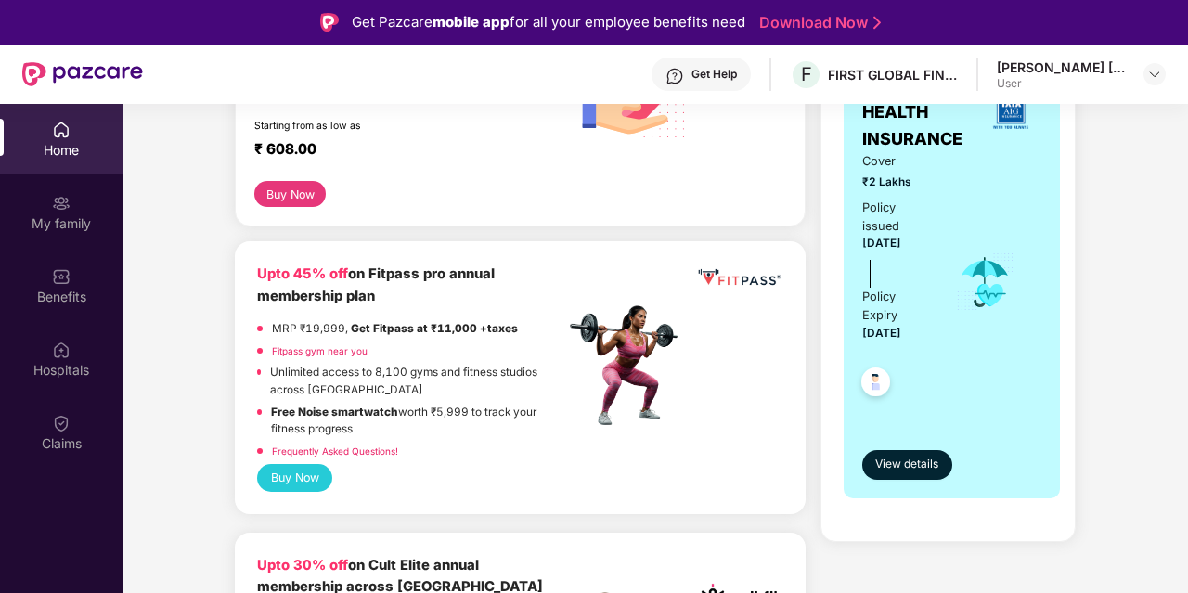
scroll to position [371, 0]
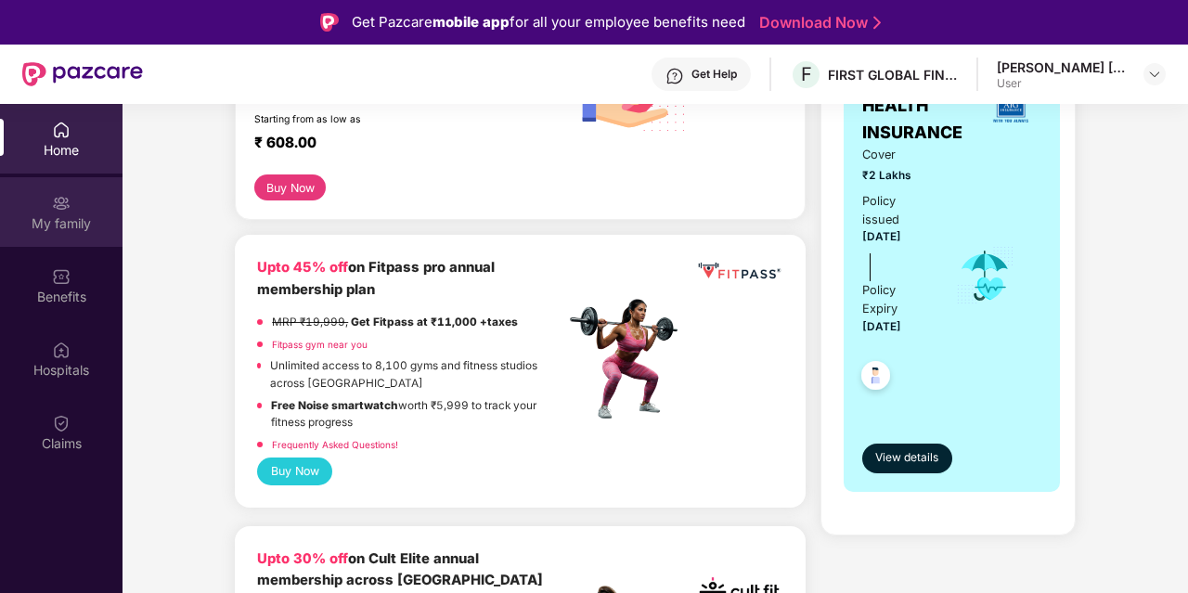
click at [76, 202] on div "My family" at bounding box center [61, 212] width 122 height 70
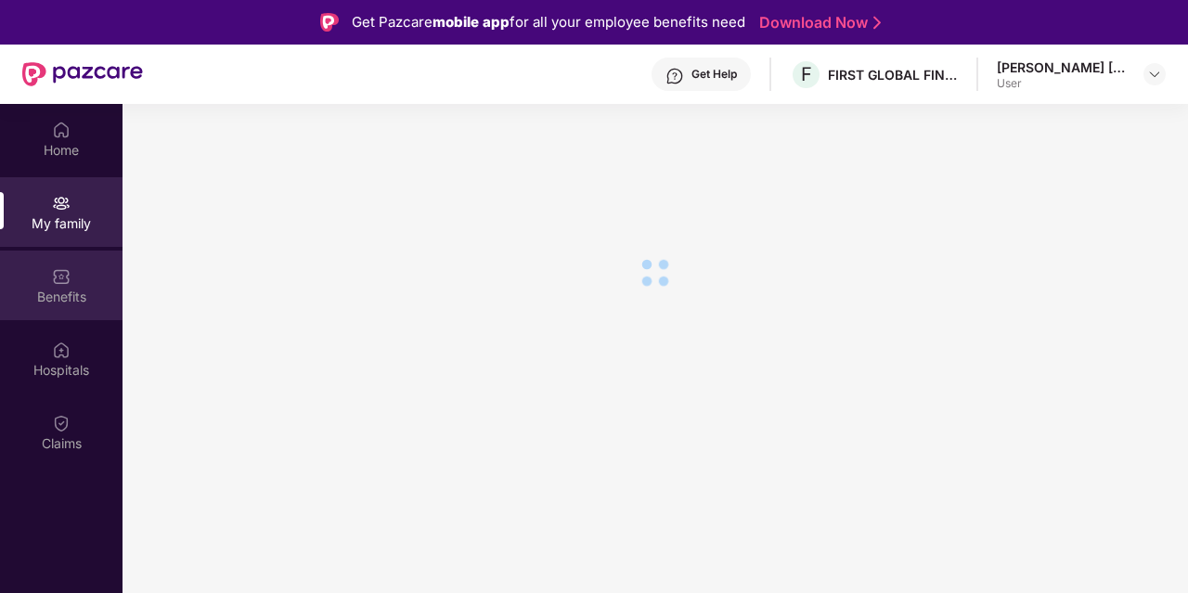
click at [76, 282] on div "Benefits" at bounding box center [61, 286] width 122 height 70
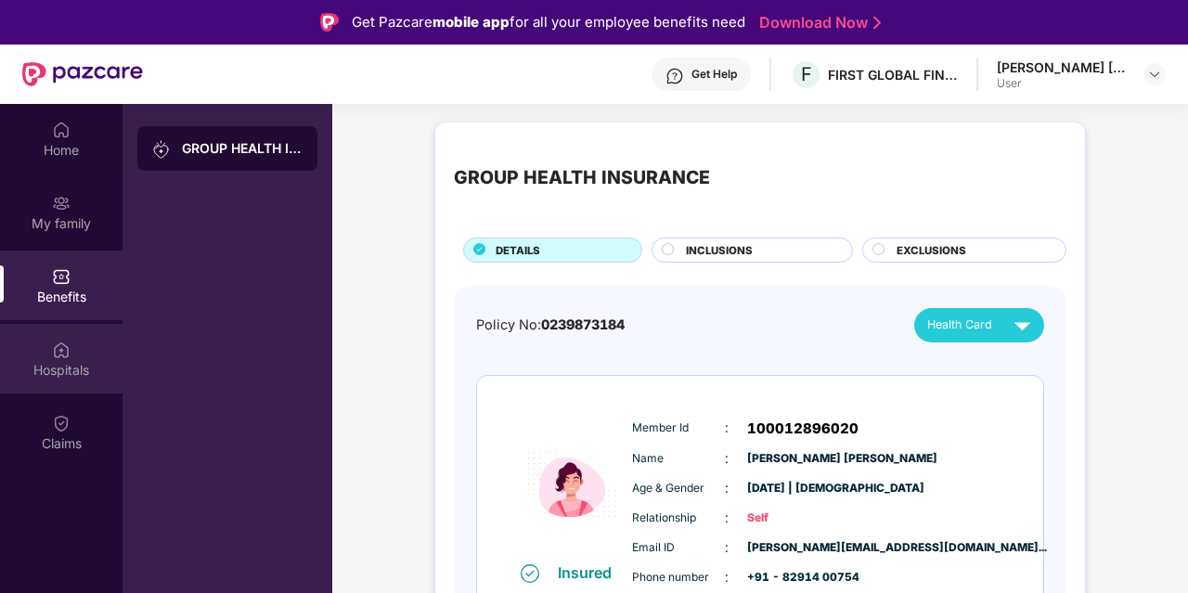
click at [56, 374] on div "Hospitals" at bounding box center [61, 370] width 122 height 19
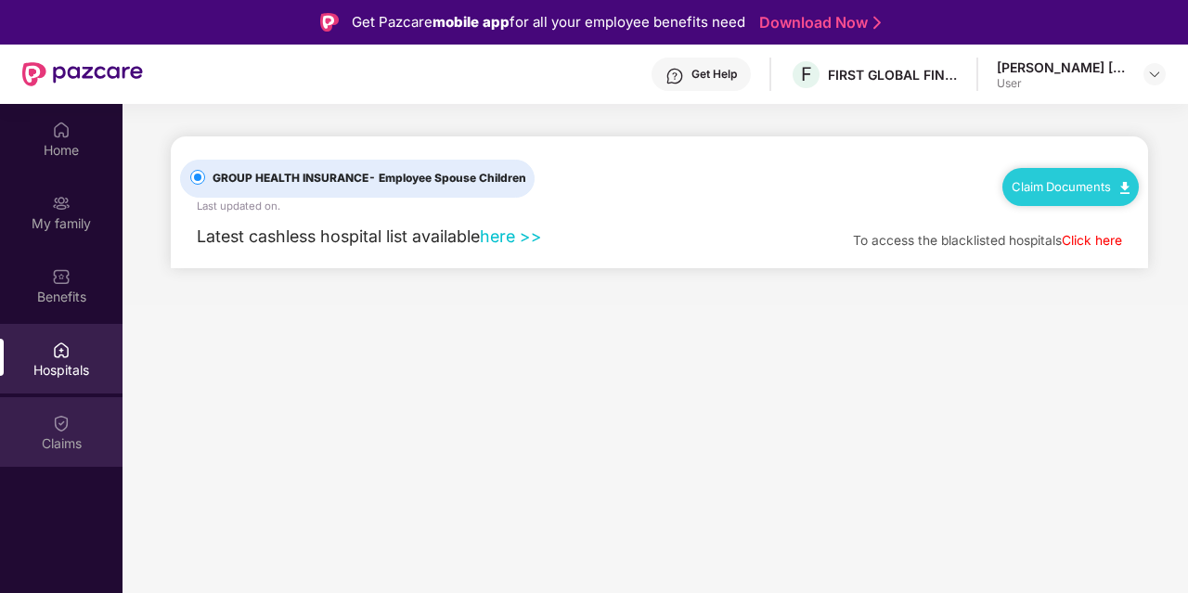
click at [56, 441] on div "Claims" at bounding box center [61, 443] width 122 height 19
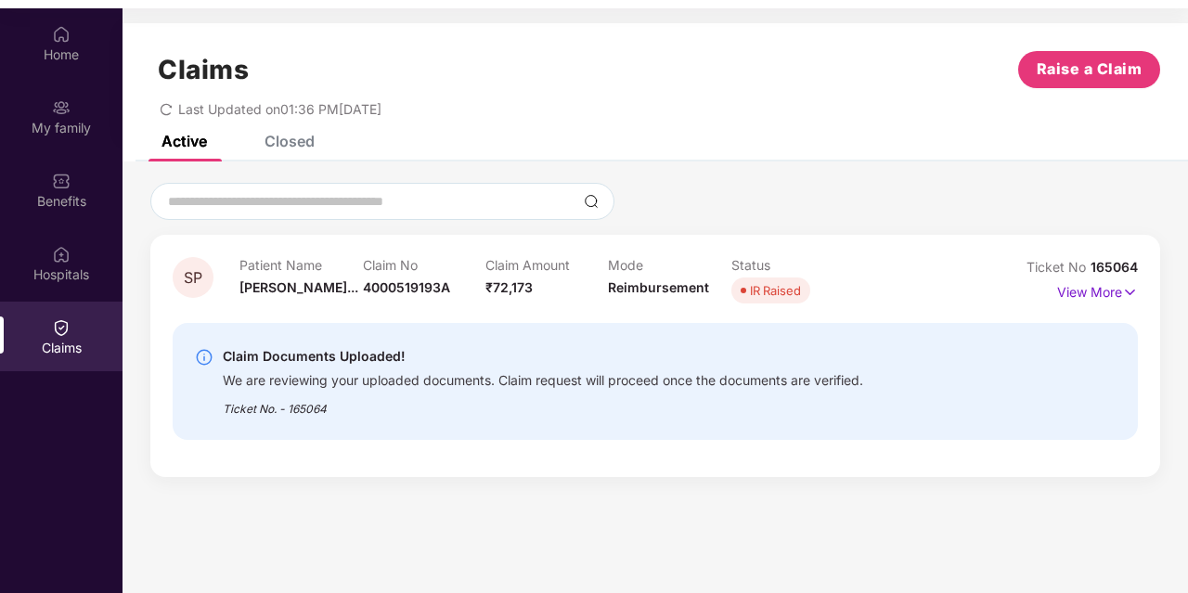
scroll to position [104, 0]
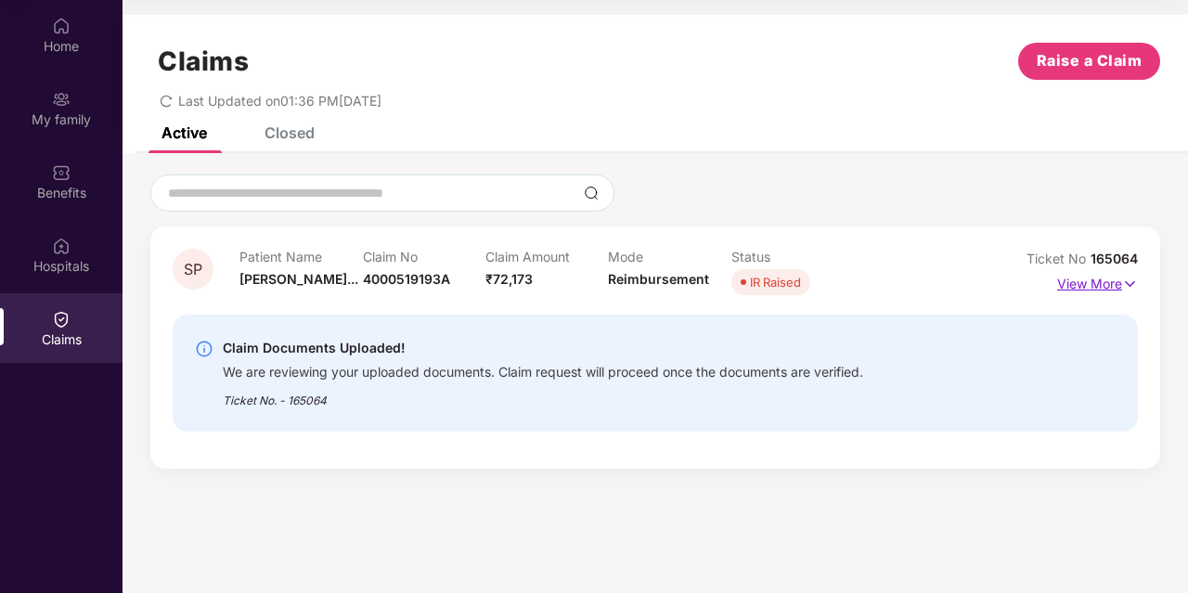
click at [1121, 278] on p "View More" at bounding box center [1097, 281] width 81 height 25
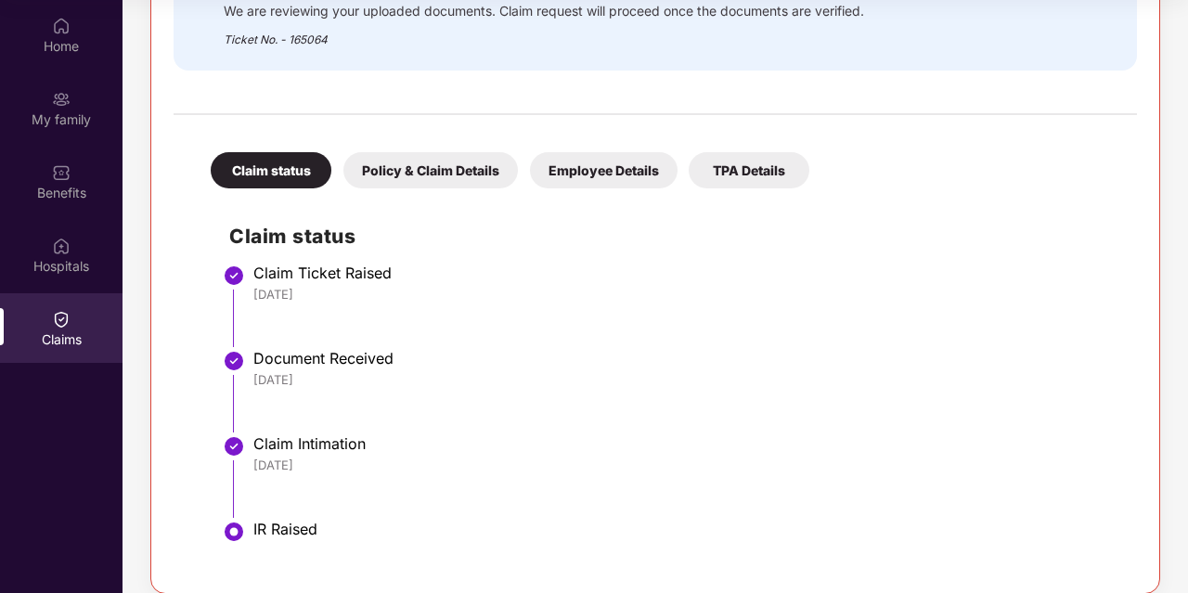
scroll to position [440, 0]
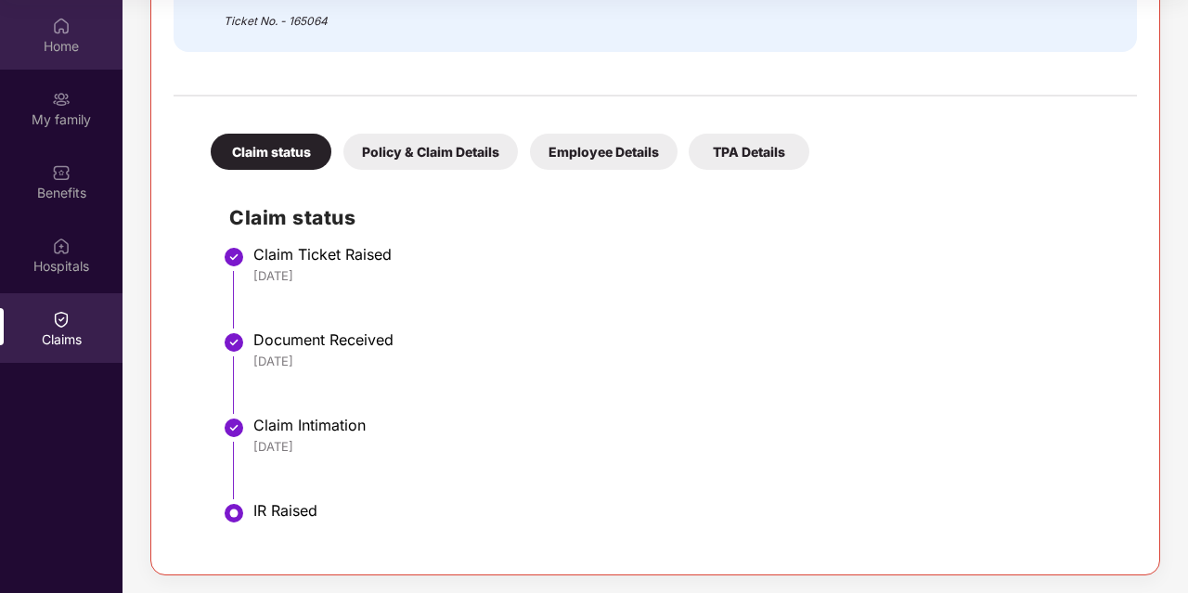
click at [64, 34] on img at bounding box center [61, 26] width 19 height 19
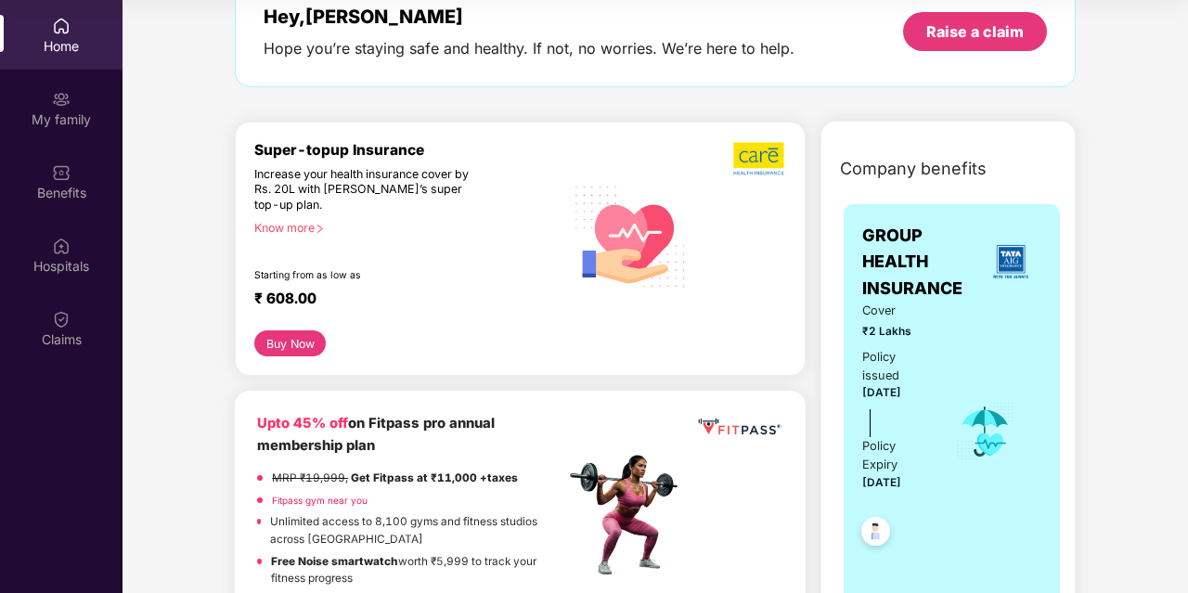
scroll to position [186, 0]
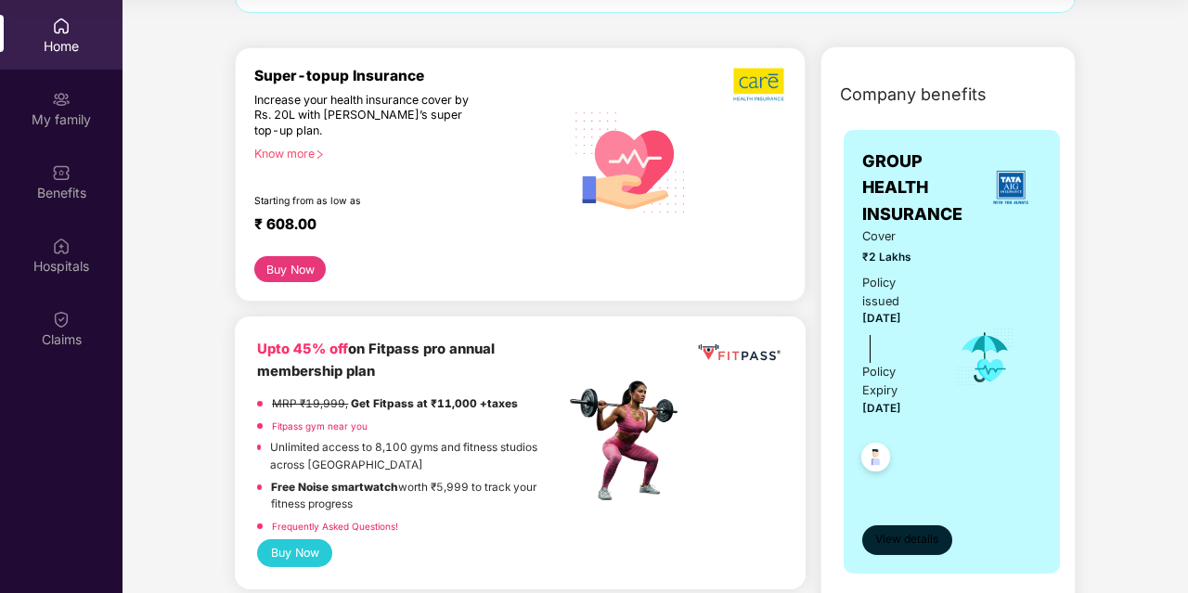
click at [903, 541] on span "View details" at bounding box center [906, 540] width 63 height 18
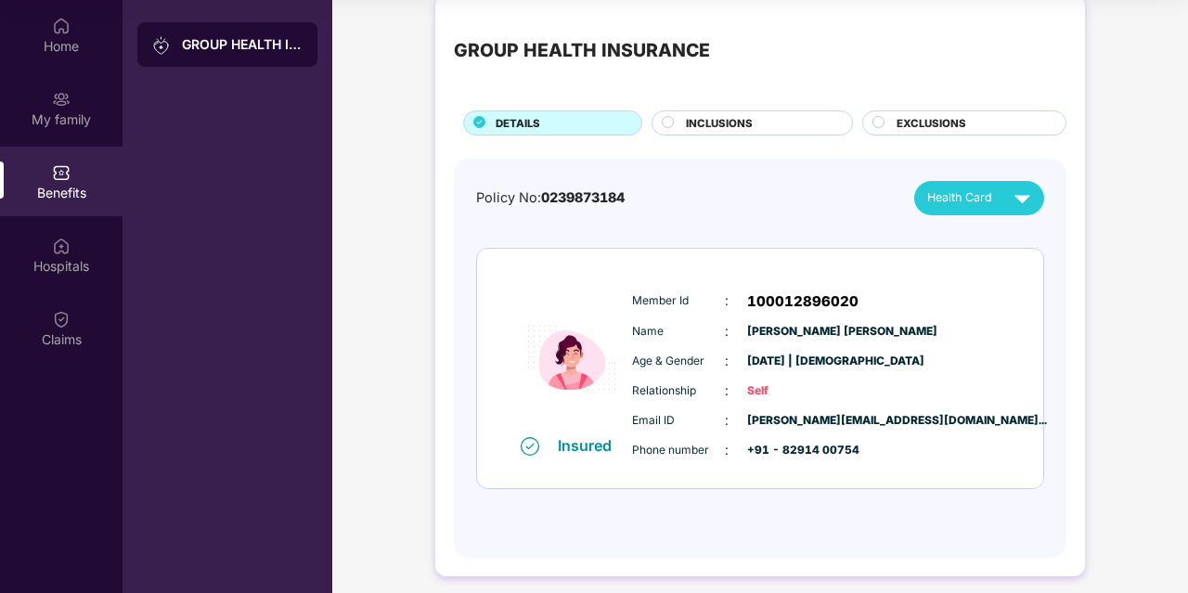
scroll to position [32, 0]
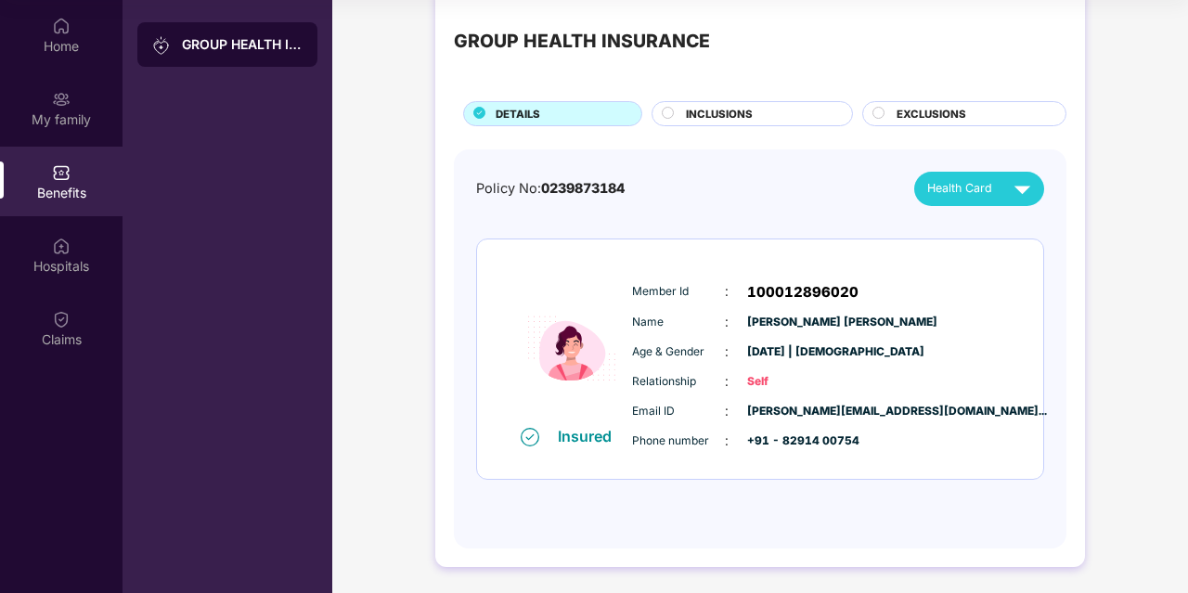
click at [724, 110] on span "INCLUSIONS" at bounding box center [719, 114] width 67 height 17
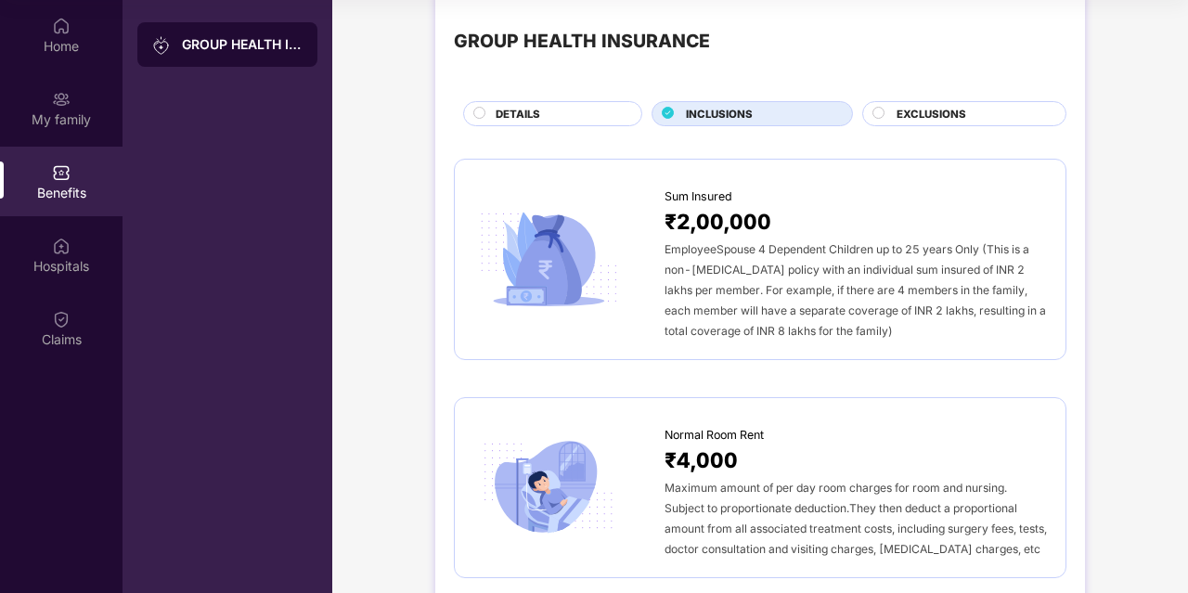
click at [903, 114] on span "EXCLUSIONS" at bounding box center [931, 114] width 70 height 17
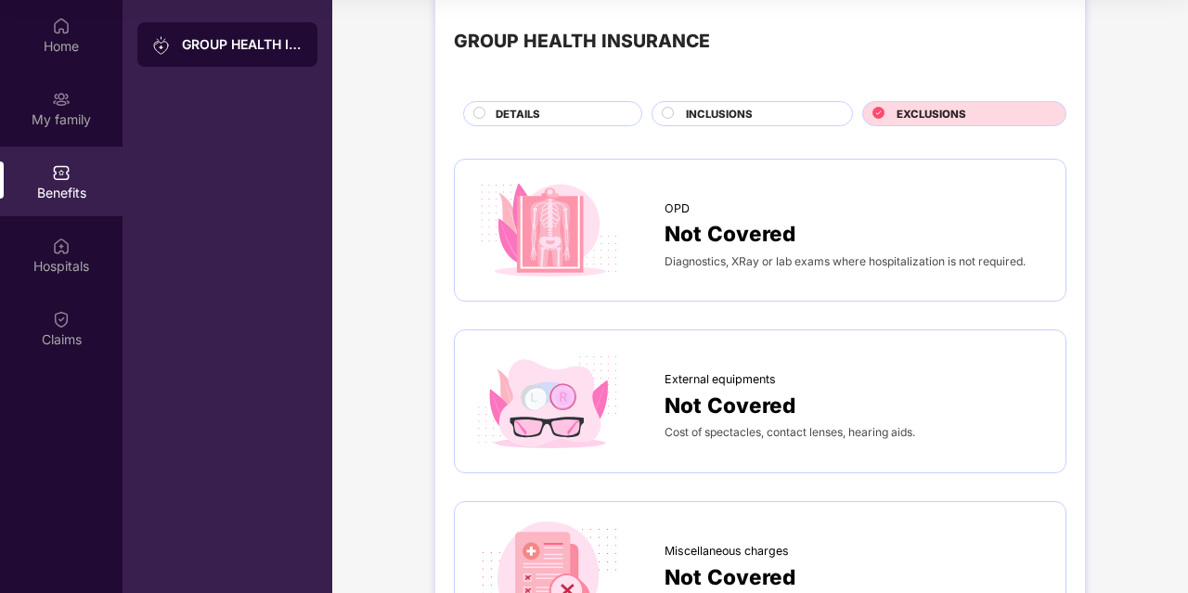
click at [548, 112] on div "DETAILS" at bounding box center [559, 115] width 146 height 19
